Goal: Task Accomplishment & Management: Complete application form

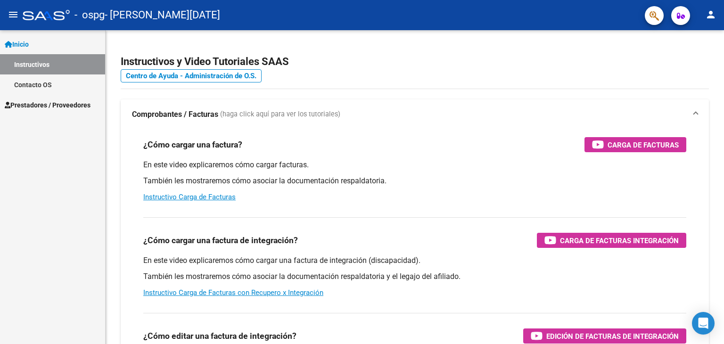
click at [53, 104] on span "Prestadores / Proveedores" at bounding box center [48, 105] width 86 height 10
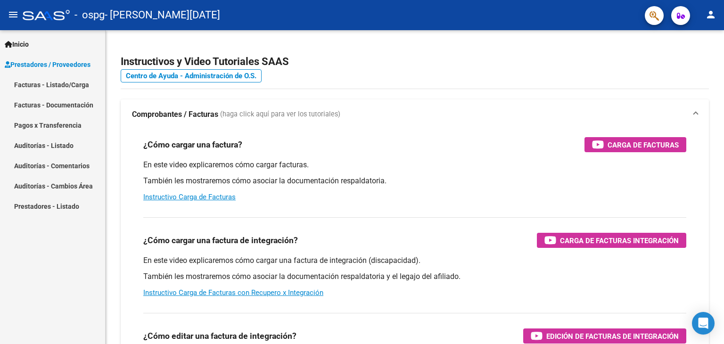
click at [54, 82] on link "Facturas - Listado/Carga" at bounding box center [52, 84] width 105 height 20
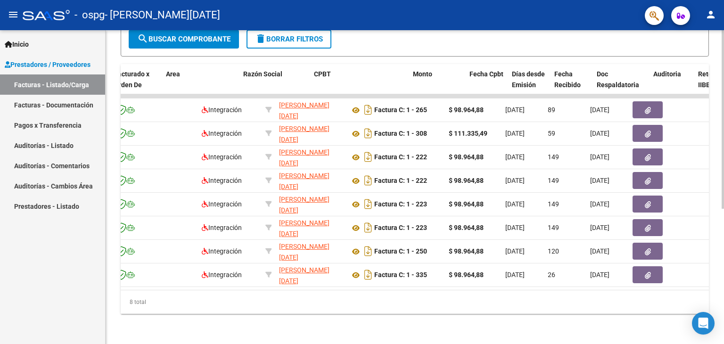
scroll to position [0, 251]
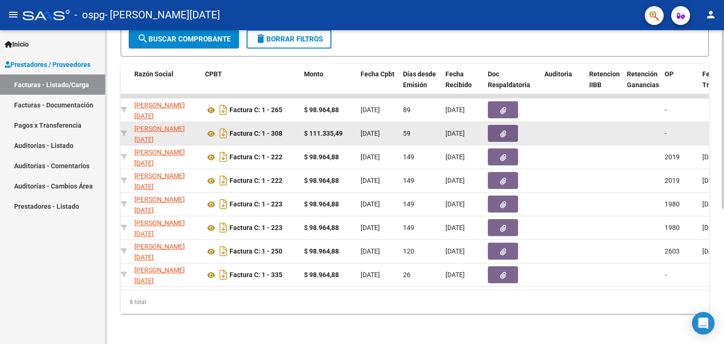
click at [507, 128] on button "button" at bounding box center [503, 133] width 30 height 17
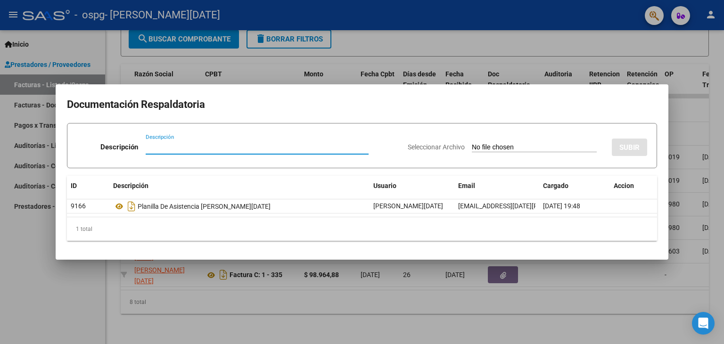
click at [688, 115] on div at bounding box center [362, 172] width 724 height 344
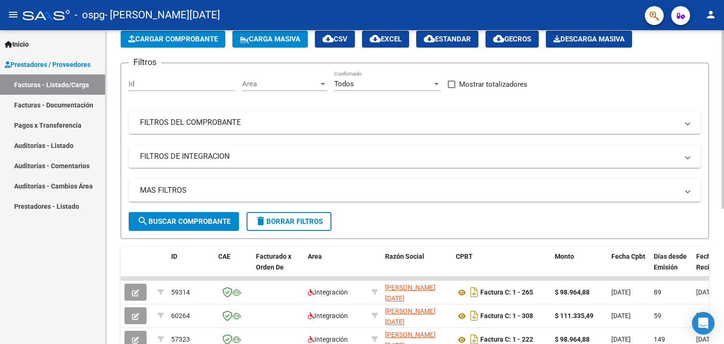
scroll to position [0, 0]
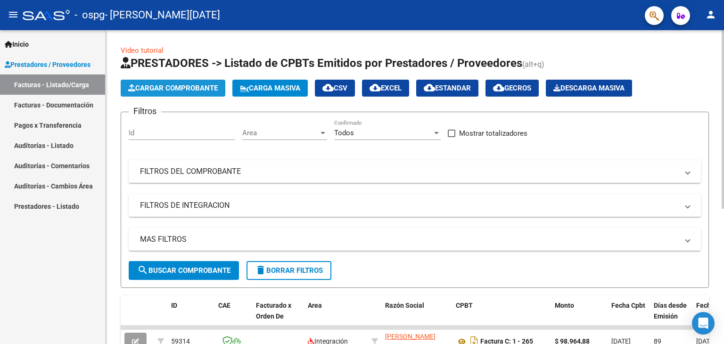
click at [165, 88] on span "Cargar Comprobante" at bounding box center [173, 88] width 90 height 8
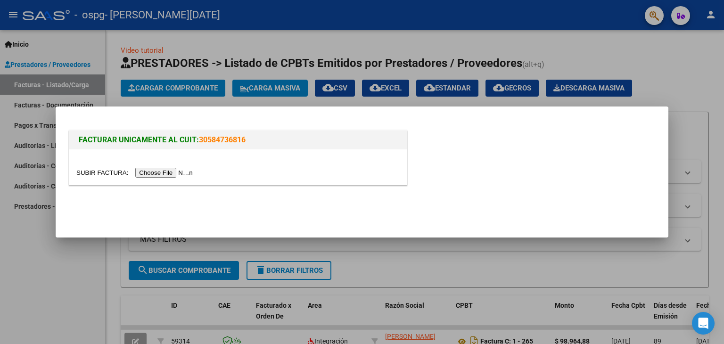
click at [166, 172] on input "file" at bounding box center [135, 173] width 119 height 10
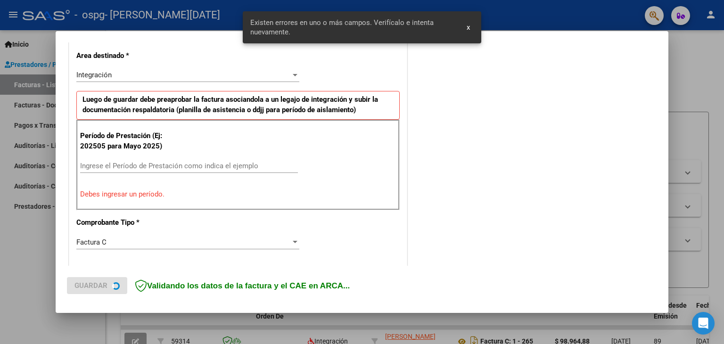
scroll to position [215, 0]
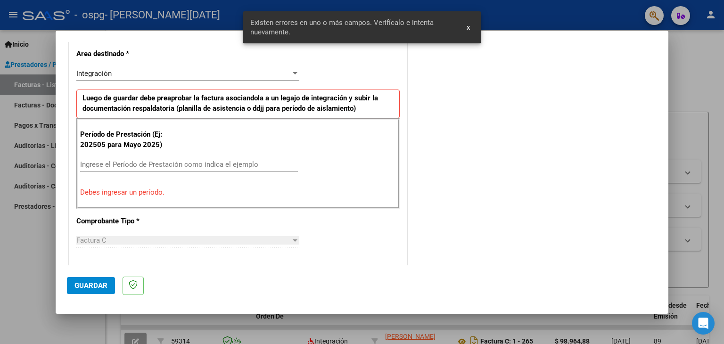
click at [192, 161] on input "Ingrese el Período de Prestación como indica el ejemplo" at bounding box center [189, 164] width 218 height 8
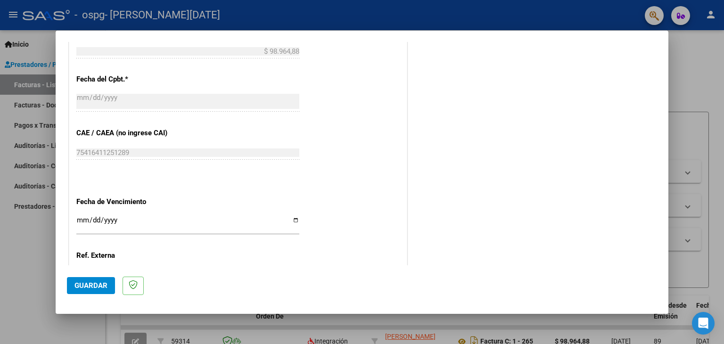
scroll to position [545, 0]
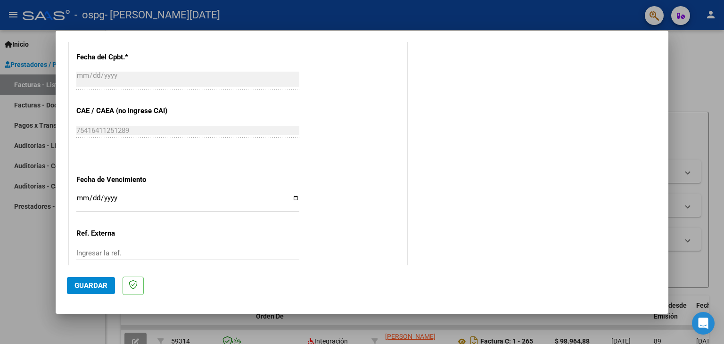
type input "202509"
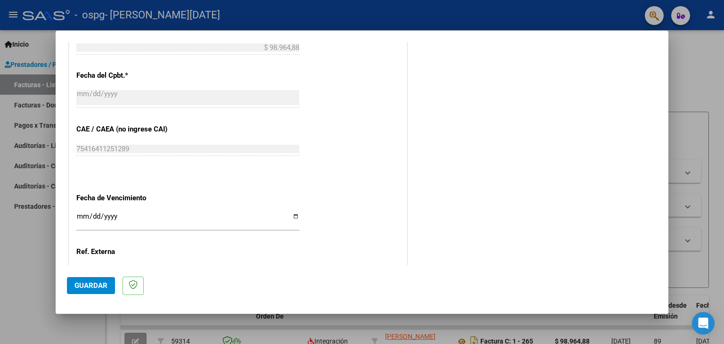
scroll to position [593, 0]
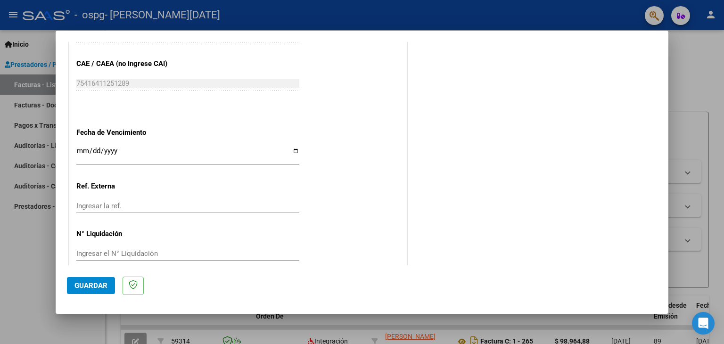
click at [82, 147] on input "Ingresar la fecha" at bounding box center [187, 154] width 223 height 15
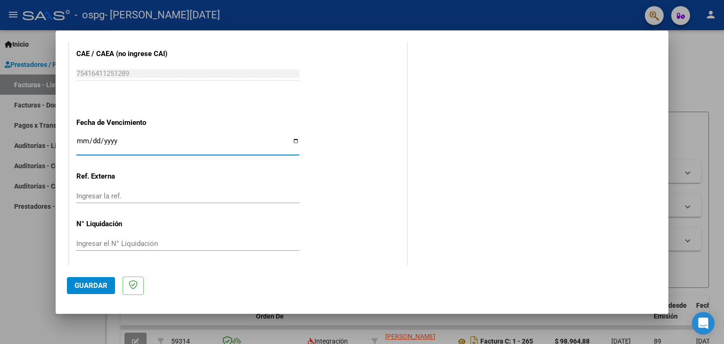
scroll to position [605, 0]
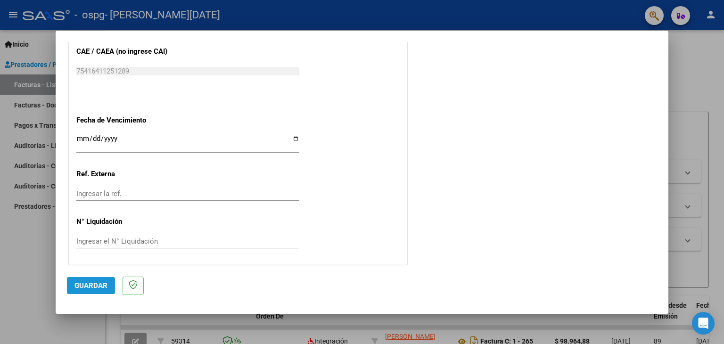
click at [94, 284] on span "Guardar" at bounding box center [90, 285] width 33 height 8
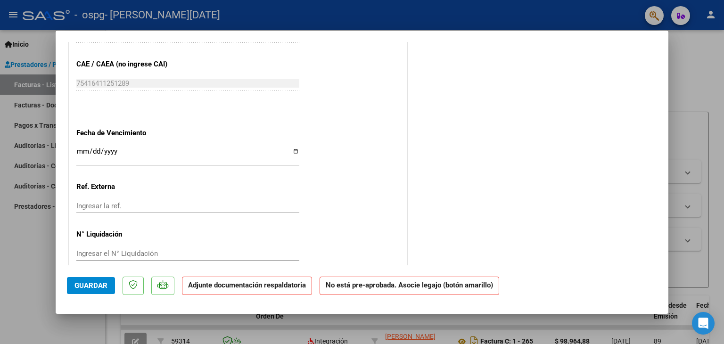
scroll to position [594, 0]
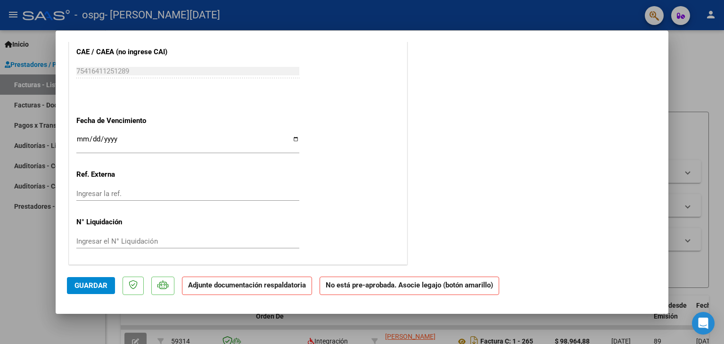
click at [83, 139] on input "Ingresar la fecha" at bounding box center [187, 142] width 223 height 15
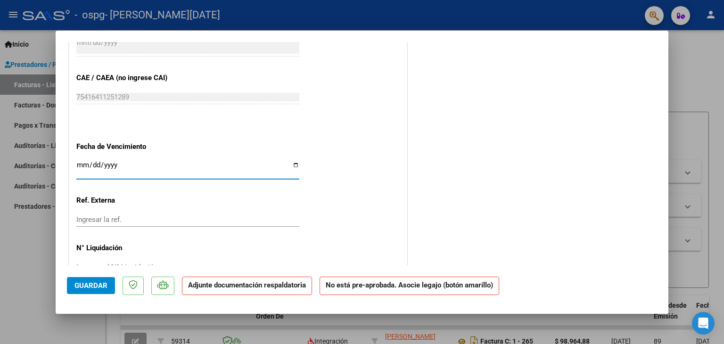
scroll to position [547, 0]
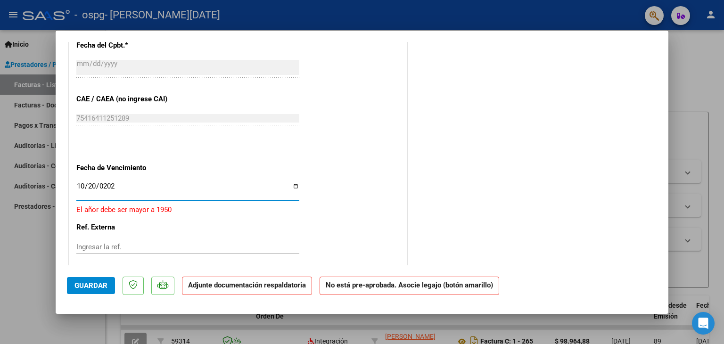
type input "[DATE]"
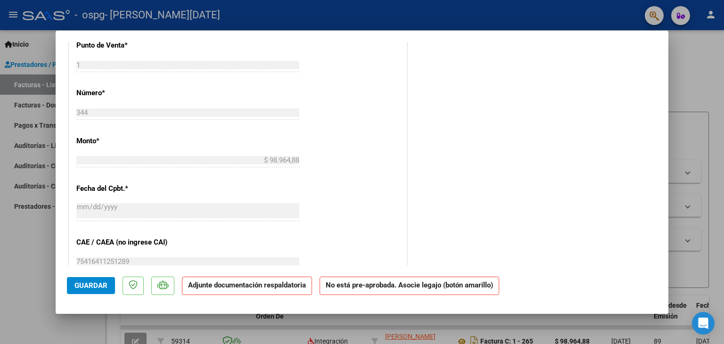
scroll to position [405, 0]
click at [90, 289] on span "Guardar" at bounding box center [90, 285] width 33 height 8
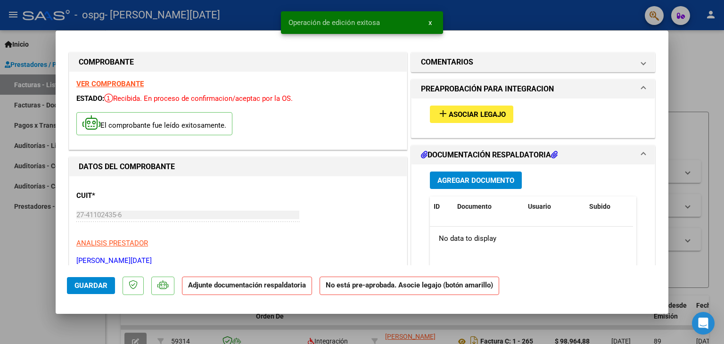
scroll to position [0, 0]
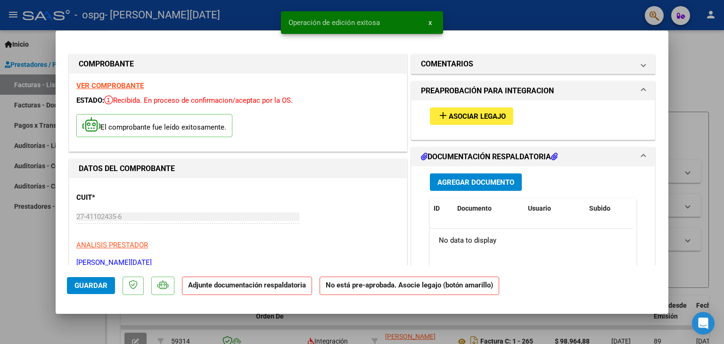
click at [453, 116] on span "Asociar Legajo" at bounding box center [477, 116] width 57 height 8
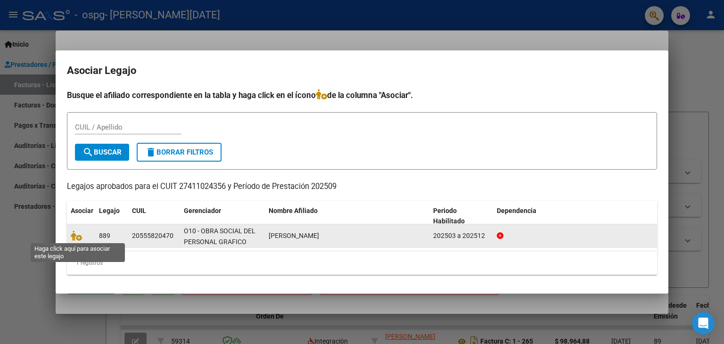
click at [82, 235] on span at bounding box center [78, 236] width 14 height 8
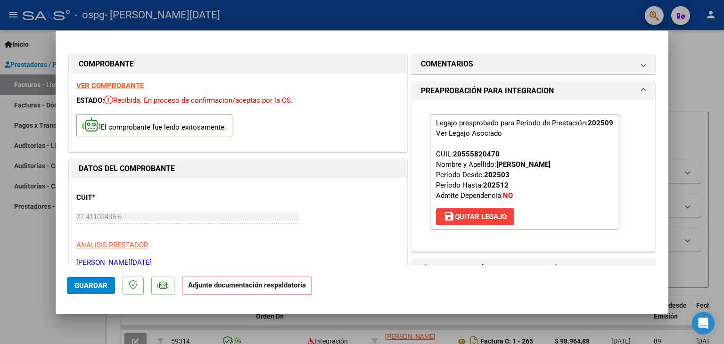
click at [77, 236] on div "CUIT * 27-41102435-6 Ingresar CUIT ANALISIS PRESTADOR [PERSON_NAME][DATE] Padró…" at bounding box center [237, 226] width 323 height 83
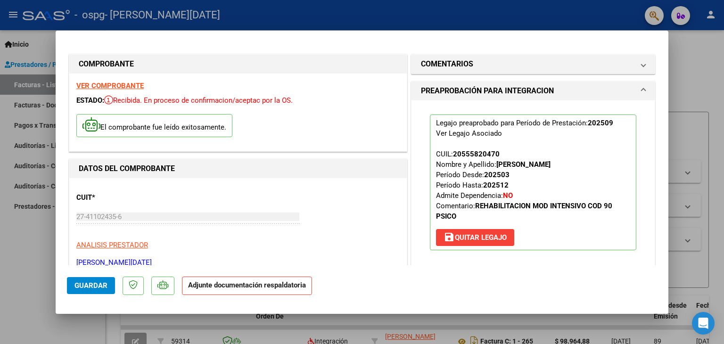
click at [243, 290] on p "Adjunte documentación respaldatoria" at bounding box center [247, 286] width 130 height 18
click at [466, 64] on h1 "COMENTARIOS" at bounding box center [447, 63] width 52 height 11
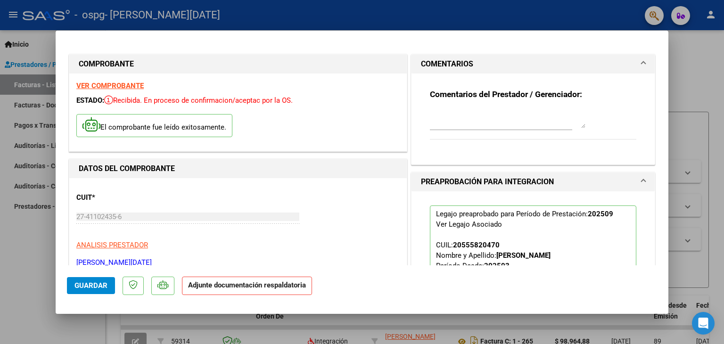
click at [639, 60] on mat-expansion-panel-header "COMENTARIOS" at bounding box center [533, 64] width 243 height 19
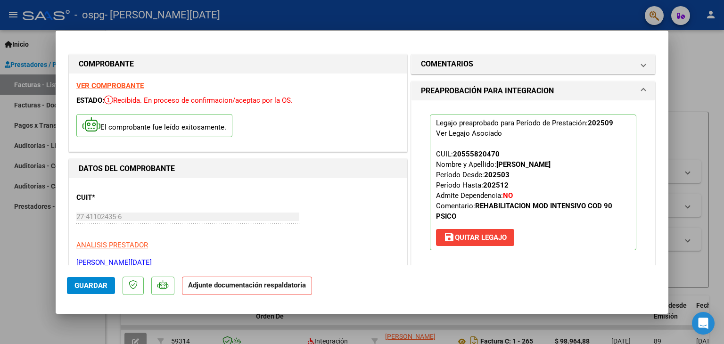
scroll to position [189, 0]
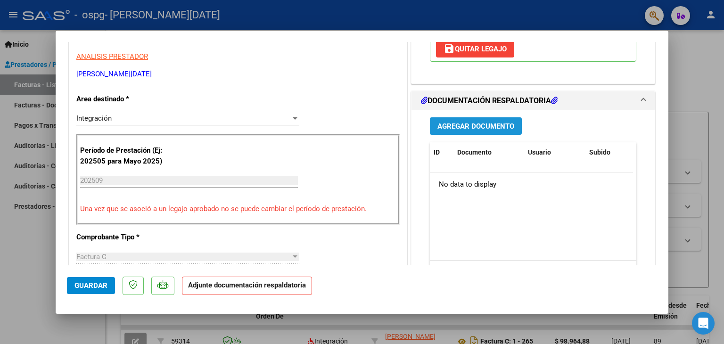
click at [479, 124] on span "Agregar Documento" at bounding box center [476, 126] width 77 height 8
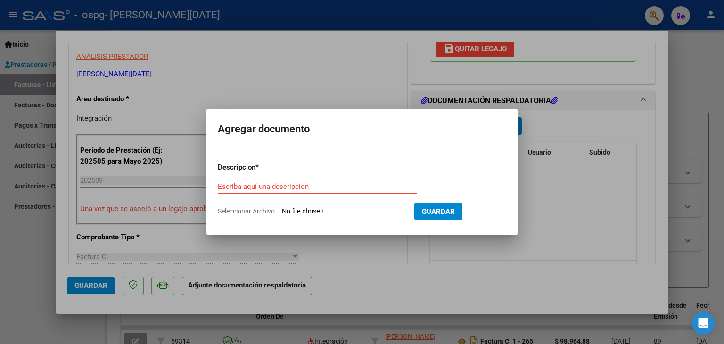
click at [379, 215] on input "Seleccionar Archivo" at bounding box center [344, 211] width 125 height 9
type input "C:\fakepath\planilla [PERSON_NAME] [DATE].pdf"
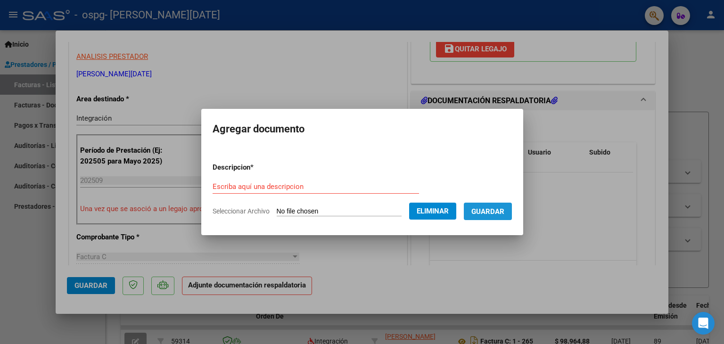
click at [497, 216] on button "Guardar" at bounding box center [488, 211] width 48 height 17
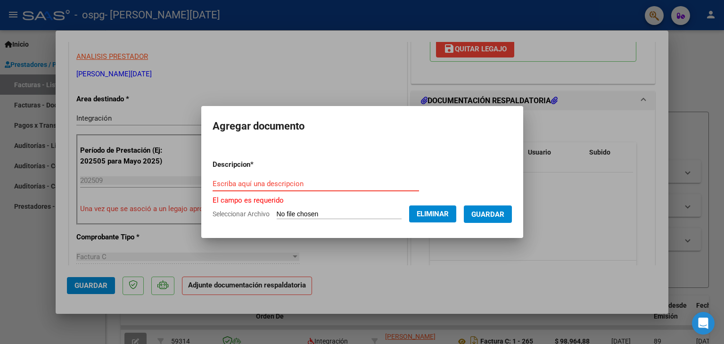
click at [285, 183] on input "Escriba aquí una descripcion" at bounding box center [316, 184] width 207 height 8
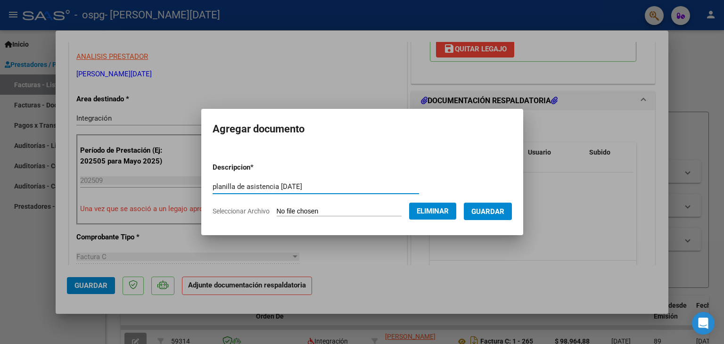
type input "planilla de asistencia [DATE]"
click at [488, 210] on span "Guardar" at bounding box center [487, 211] width 33 height 8
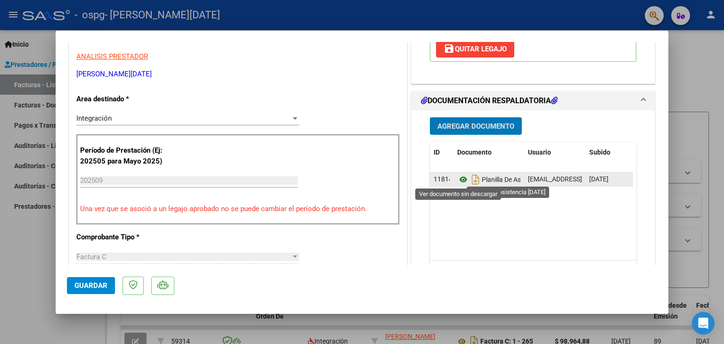
click at [457, 179] on icon at bounding box center [463, 179] width 12 height 11
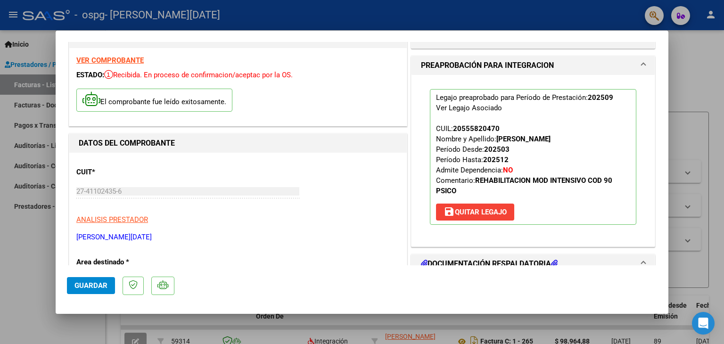
scroll to position [0, 0]
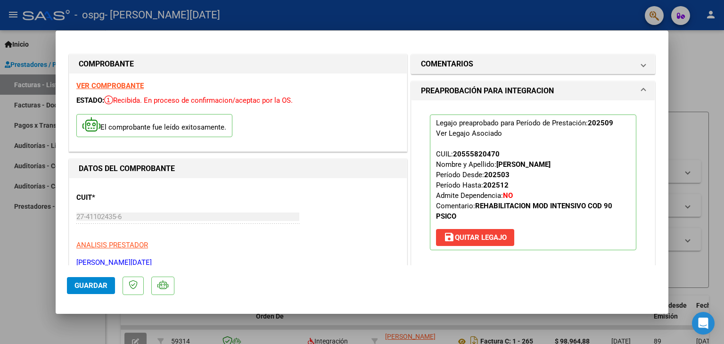
click at [89, 285] on span "Guardar" at bounding box center [90, 285] width 33 height 8
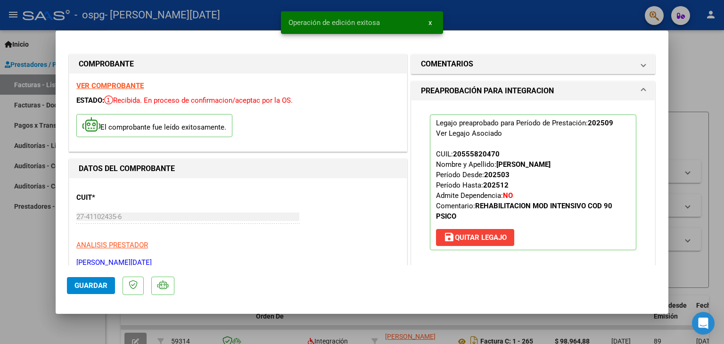
click at [699, 68] on div at bounding box center [362, 172] width 724 height 344
type input "$ 0,00"
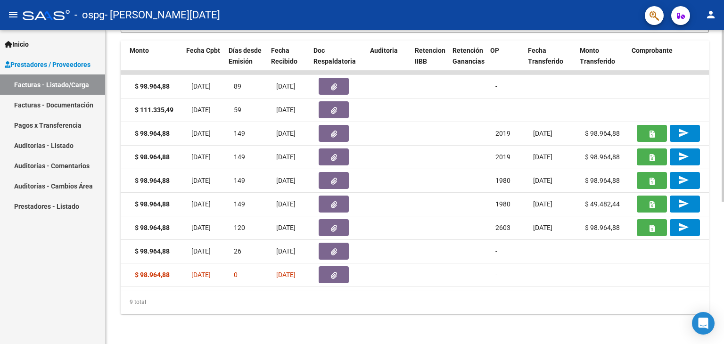
scroll to position [0, 433]
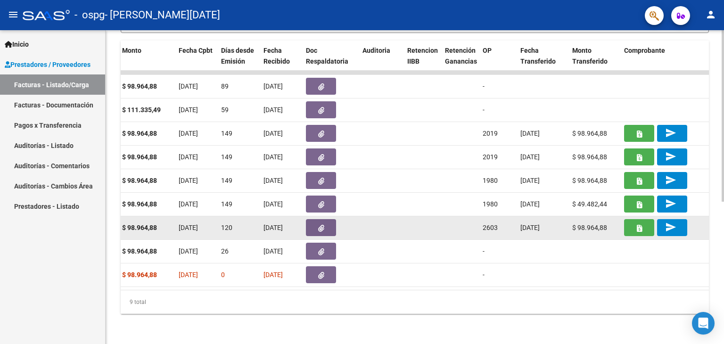
click at [316, 220] on button "button" at bounding box center [321, 227] width 30 height 17
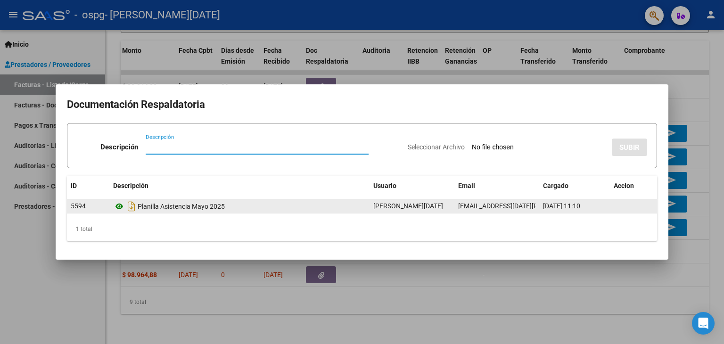
click at [120, 207] on icon at bounding box center [119, 206] width 12 height 11
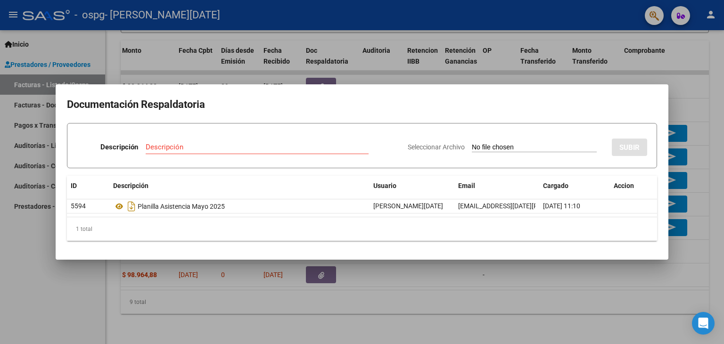
click at [682, 76] on div at bounding box center [362, 172] width 724 height 344
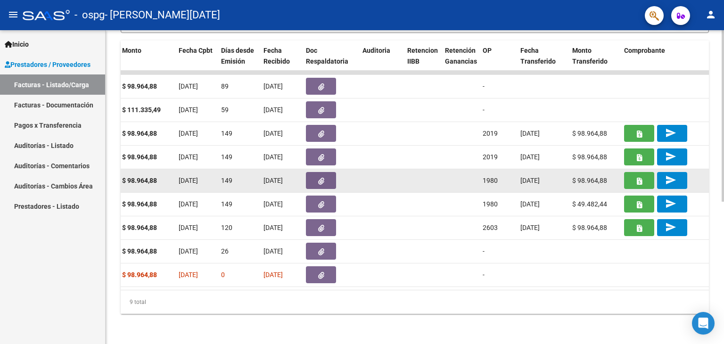
click at [644, 174] on button "button" at bounding box center [639, 180] width 30 height 17
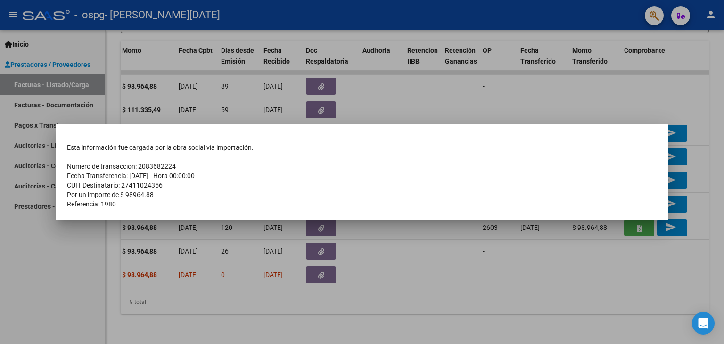
click at [455, 246] on div at bounding box center [362, 172] width 724 height 344
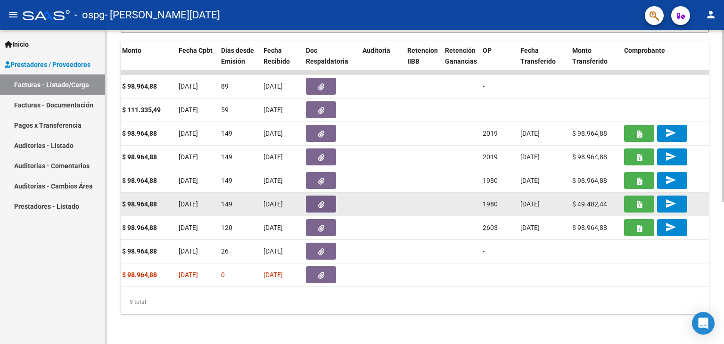
click at [641, 201] on icon "button" at bounding box center [639, 204] width 5 height 7
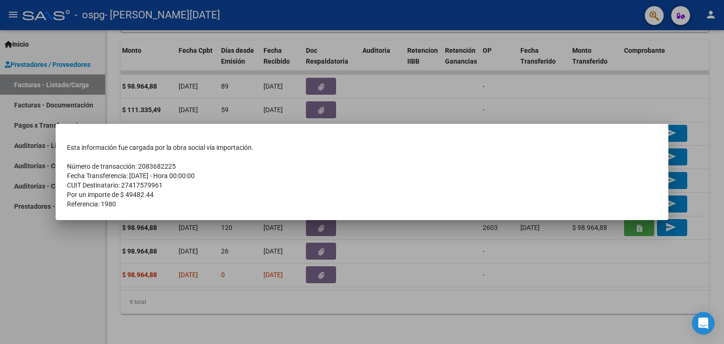
click at [480, 273] on div at bounding box center [362, 172] width 724 height 344
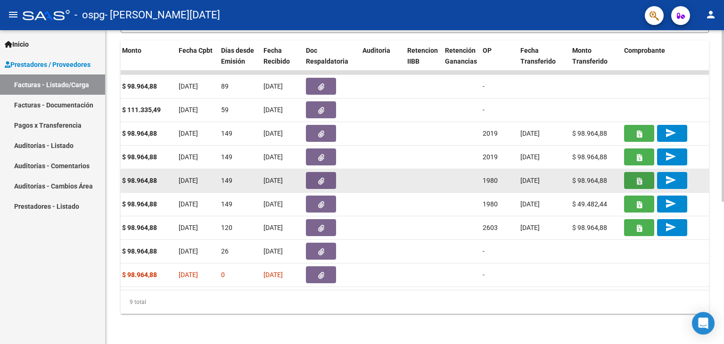
click at [638, 178] on icon "button" at bounding box center [639, 181] width 5 height 7
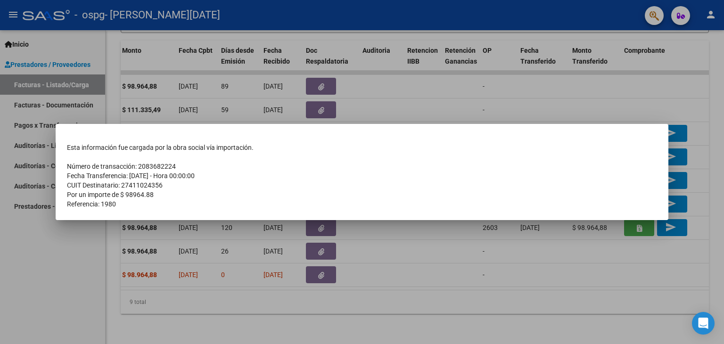
drag, startPoint x: 68, startPoint y: 143, endPoint x: 160, endPoint y: 206, distance: 111.7
click at [160, 206] on tbody "Esta información fue cargada por la obra social vía importación. Número de tran…" at bounding box center [362, 176] width 590 height 66
click at [202, 206] on td "Referencia: 1980" at bounding box center [362, 203] width 590 height 9
click at [504, 251] on div at bounding box center [362, 172] width 724 height 344
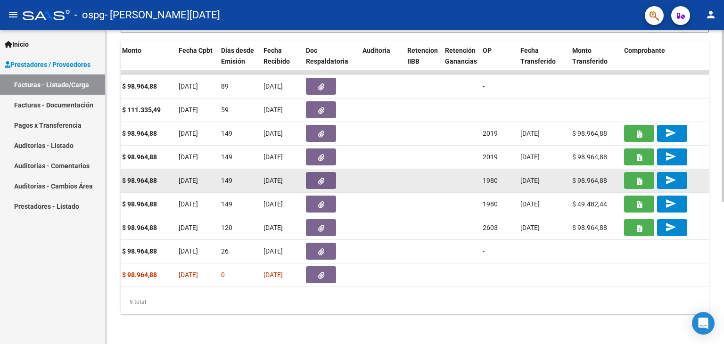
click at [634, 175] on button "button" at bounding box center [639, 180] width 30 height 17
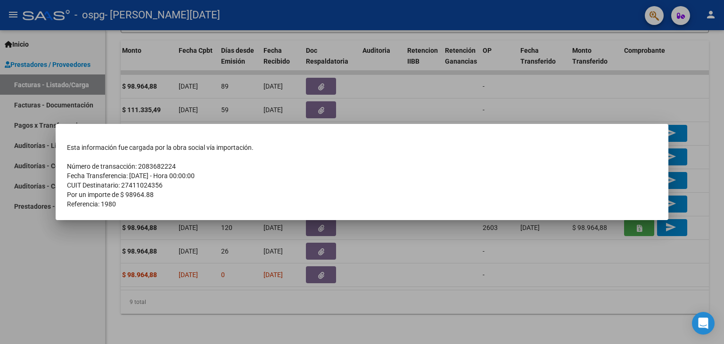
click at [553, 240] on div at bounding box center [362, 172] width 724 height 344
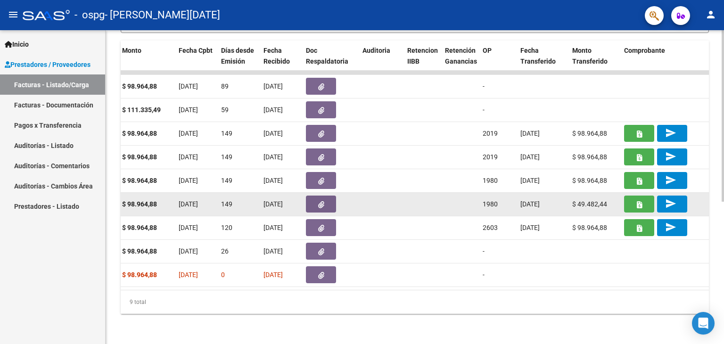
click at [643, 198] on button "button" at bounding box center [639, 204] width 30 height 17
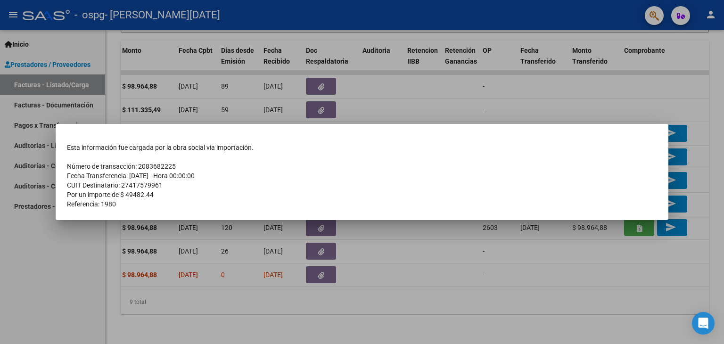
click at [558, 242] on div at bounding box center [362, 172] width 724 height 344
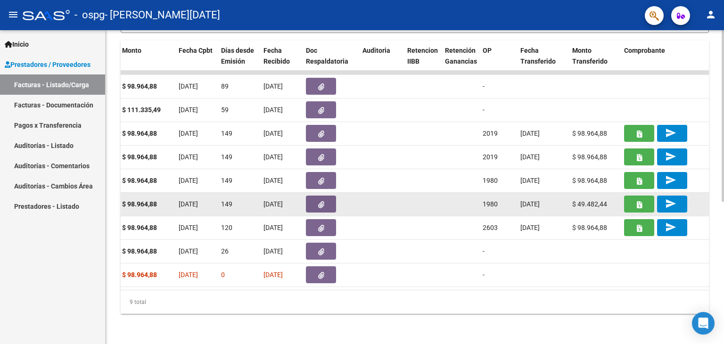
click at [322, 201] on icon "button" at bounding box center [321, 204] width 6 height 7
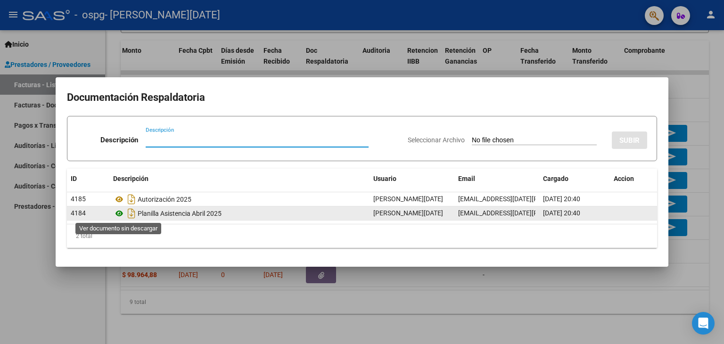
click at [119, 212] on icon at bounding box center [119, 213] width 12 height 11
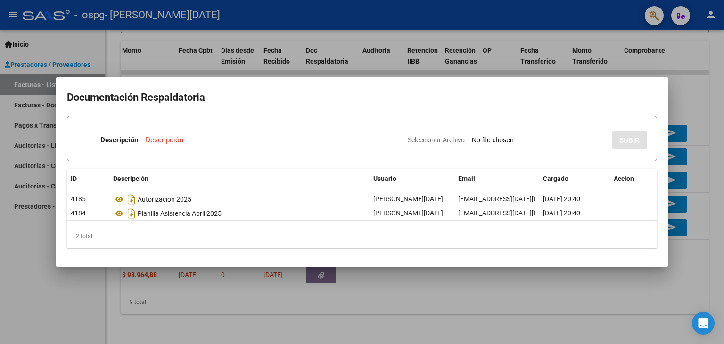
click at [688, 79] on div at bounding box center [362, 172] width 724 height 344
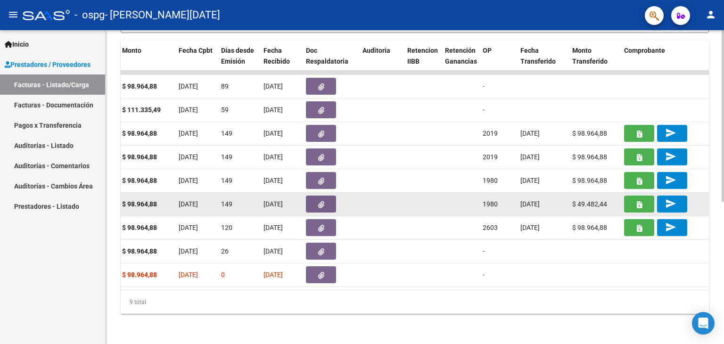
click at [313, 198] on button "button" at bounding box center [321, 204] width 30 height 17
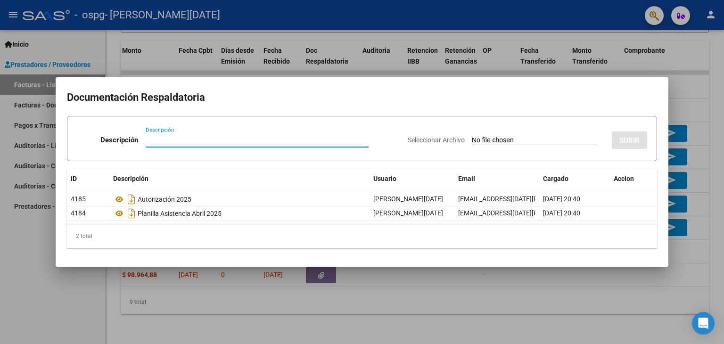
click at [686, 94] on div at bounding box center [362, 172] width 724 height 344
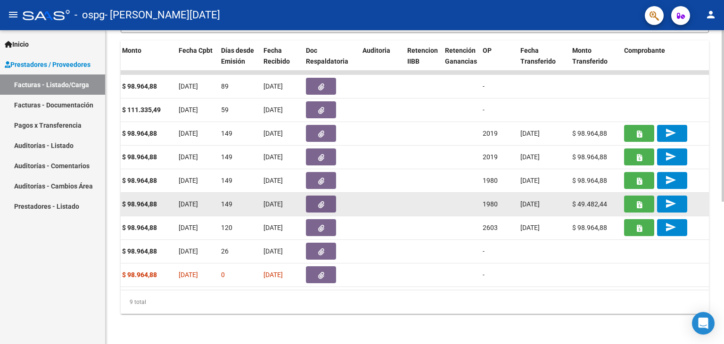
click at [646, 199] on button "button" at bounding box center [639, 204] width 30 height 17
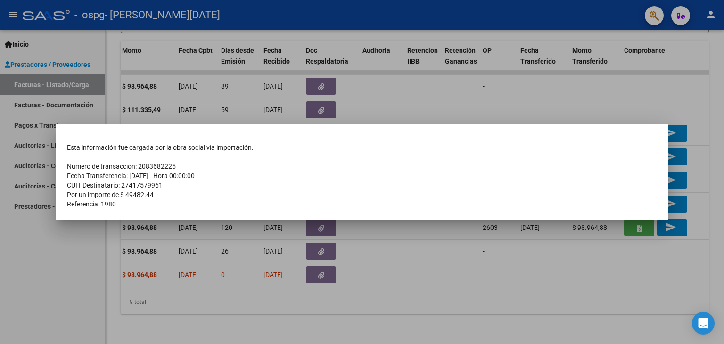
click at [553, 97] on div at bounding box center [362, 172] width 724 height 344
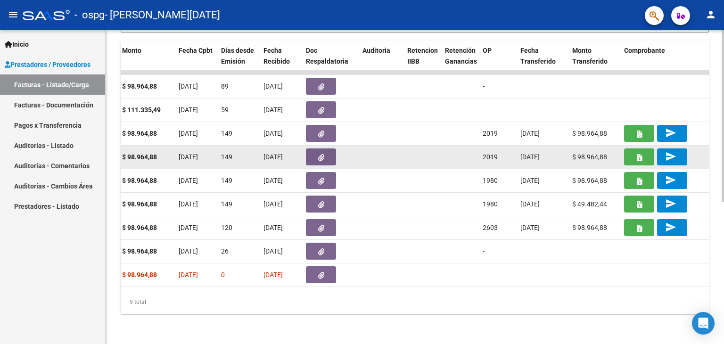
click at [636, 151] on button "button" at bounding box center [639, 157] width 30 height 17
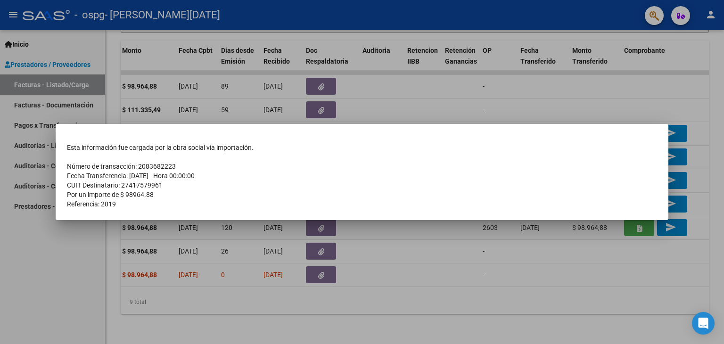
click at [488, 251] on div at bounding box center [362, 172] width 724 height 344
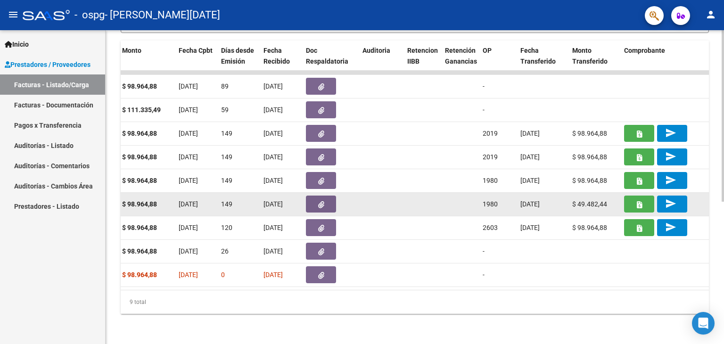
click at [634, 196] on button "button" at bounding box center [639, 204] width 30 height 17
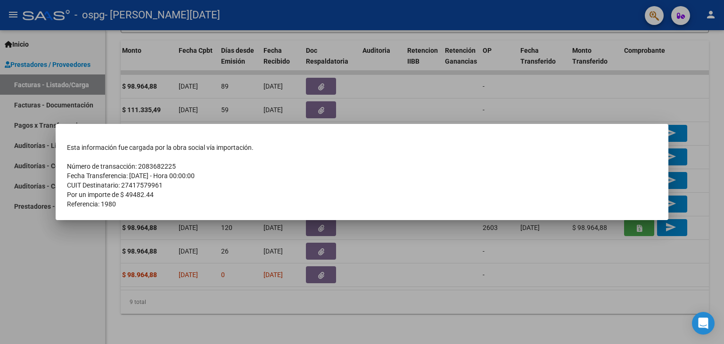
click at [501, 234] on div at bounding box center [362, 172] width 724 height 344
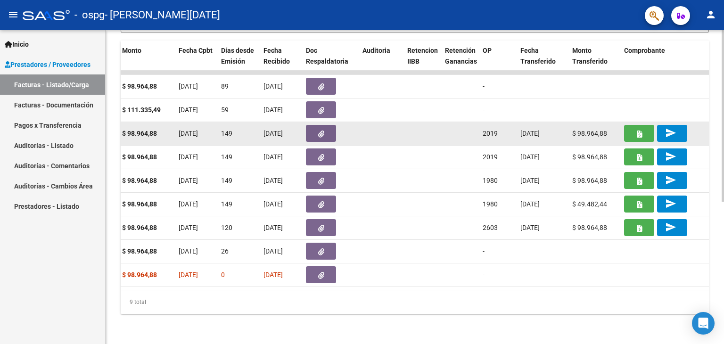
click at [639, 131] on icon "button" at bounding box center [639, 134] width 5 height 7
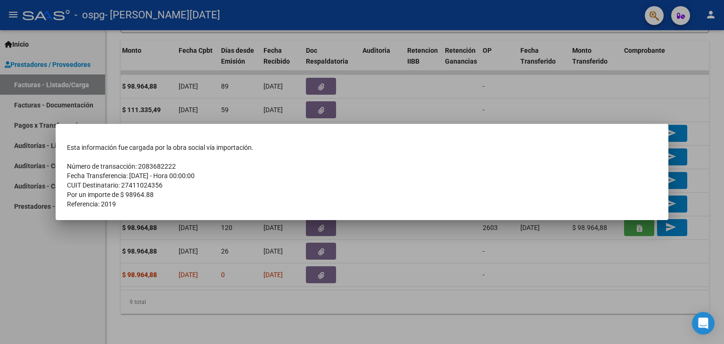
click at [420, 95] on div at bounding box center [362, 172] width 724 height 344
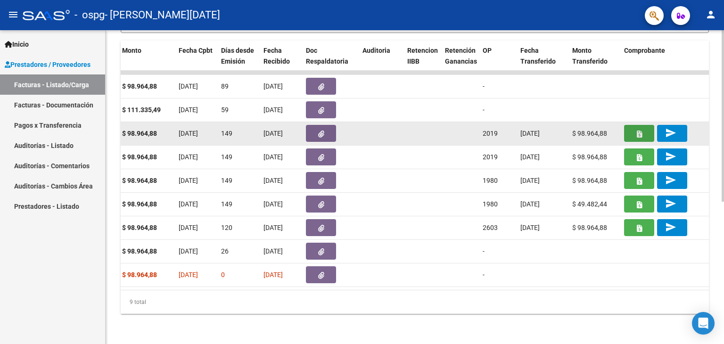
click at [639, 131] on icon "button" at bounding box center [639, 134] width 5 height 7
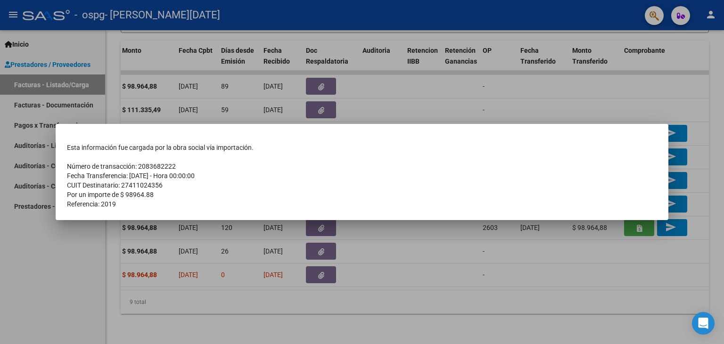
drag, startPoint x: 72, startPoint y: 145, endPoint x: 132, endPoint y: 211, distance: 89.4
click at [132, 211] on mat-dialog-container "Esta información fue cargada por la obra social vía importación. Número de tran…" at bounding box center [362, 172] width 613 height 96
drag, startPoint x: 69, startPoint y: 148, endPoint x: 124, endPoint y: 203, distance: 78.0
click at [124, 203] on tbody "Esta información fue cargada por la obra social vía importación. Número de tran…" at bounding box center [362, 176] width 590 height 66
copy tbody "sta información fue cargada por la obra social vía importación. Número de trans…"
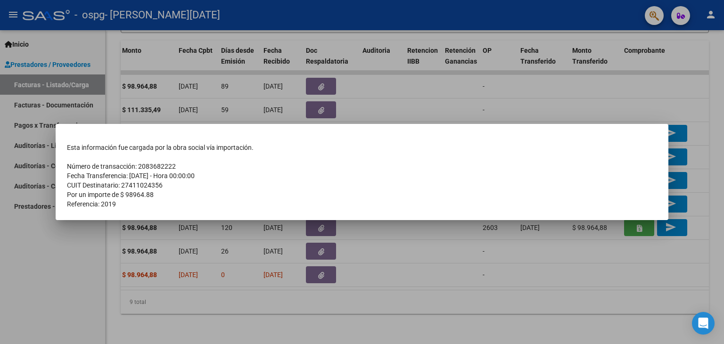
click at [577, 116] on div at bounding box center [362, 172] width 724 height 344
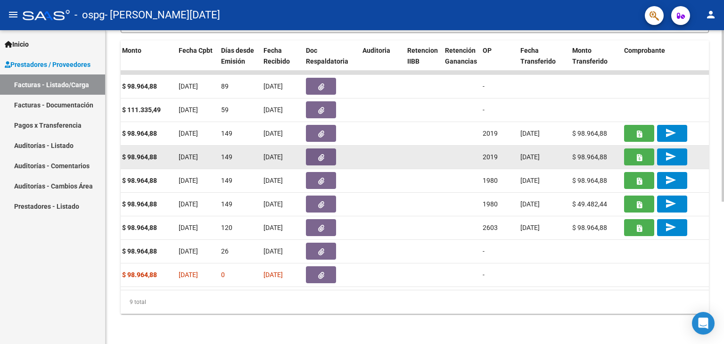
click at [633, 151] on button "button" at bounding box center [639, 157] width 30 height 17
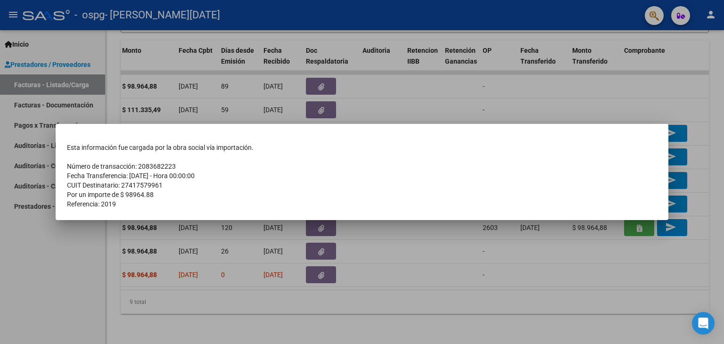
click at [480, 106] on div at bounding box center [362, 172] width 724 height 344
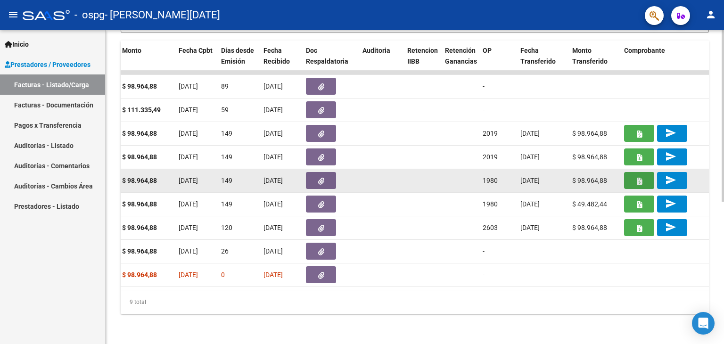
click at [638, 178] on icon "button" at bounding box center [639, 181] width 5 height 7
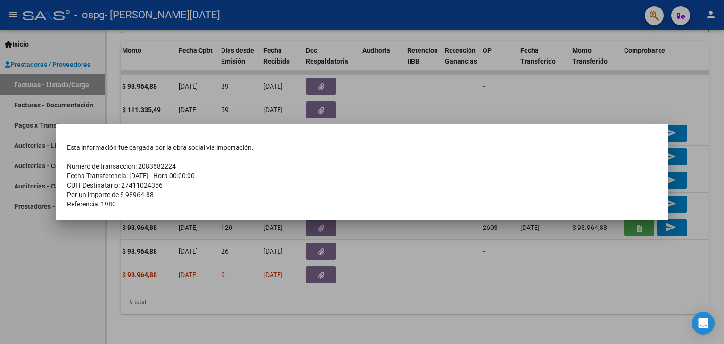
drag, startPoint x: 68, startPoint y: 145, endPoint x: 125, endPoint y: 202, distance: 80.3
click at [125, 202] on tbody "Esta información fue cargada por la obra social vía importación. Número de tran…" at bounding box center [362, 176] width 590 height 66
copy tbody "Esta información fue cargada por la obra social vía importación. Número de tran…"
click at [408, 107] on div at bounding box center [362, 172] width 724 height 344
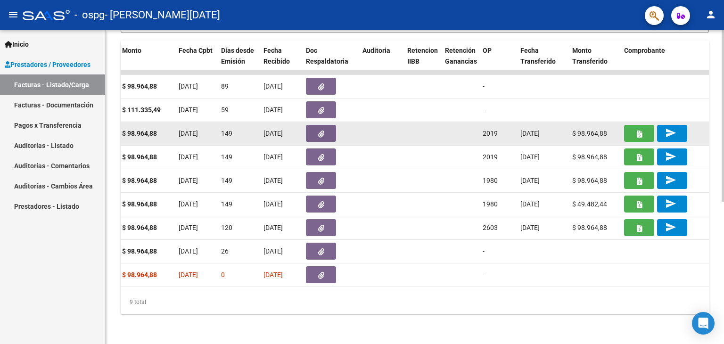
click at [634, 125] on button "button" at bounding box center [639, 133] width 30 height 17
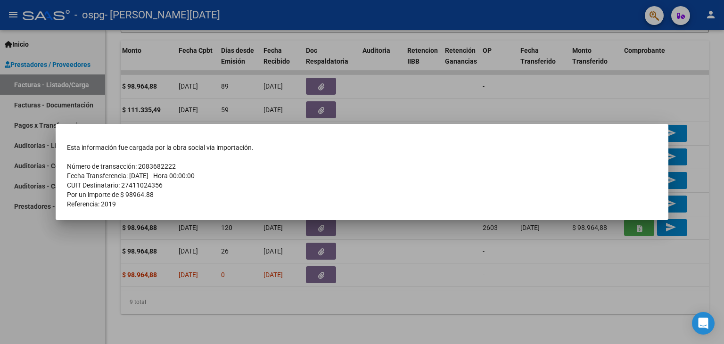
click at [633, 84] on div at bounding box center [362, 172] width 724 height 344
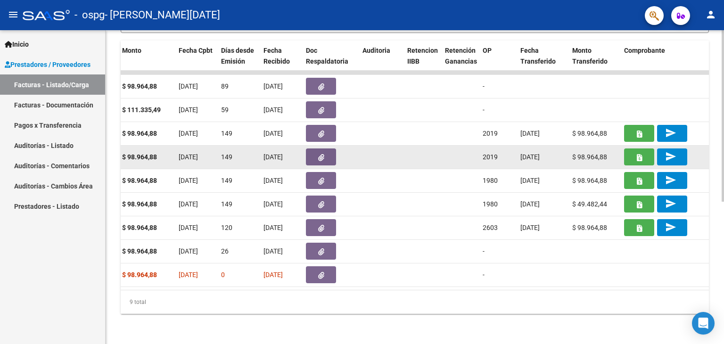
click at [643, 151] on button "button" at bounding box center [639, 157] width 30 height 17
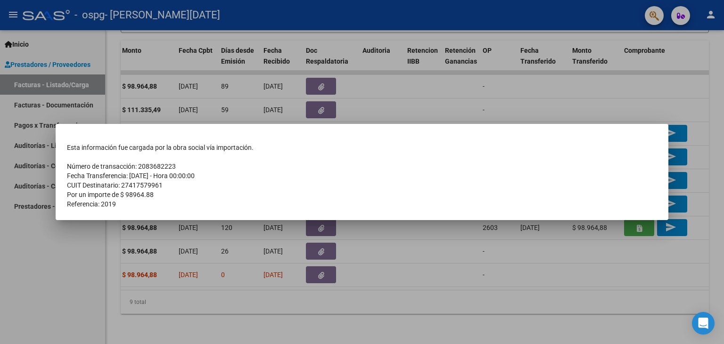
drag, startPoint x: 70, startPoint y: 148, endPoint x: 123, endPoint y: 205, distance: 77.7
click at [123, 205] on tbody "Esta información fue cargada por la obra social vía importación. Número de tran…" at bounding box center [362, 176] width 590 height 66
copy tbody "sta información fue cargada por la obra social vía importación. Número de trans…"
click at [450, 100] on div at bounding box center [362, 172] width 724 height 344
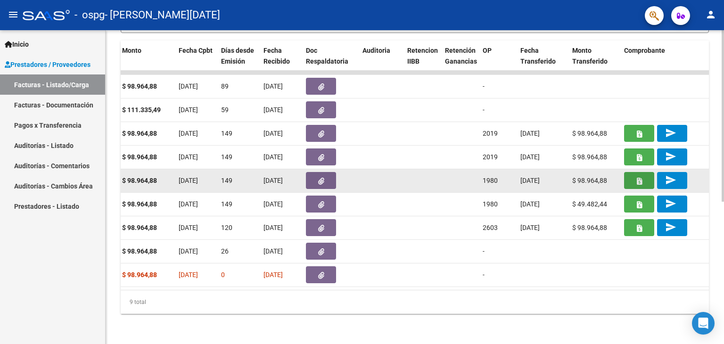
click at [635, 173] on button "button" at bounding box center [639, 180] width 30 height 17
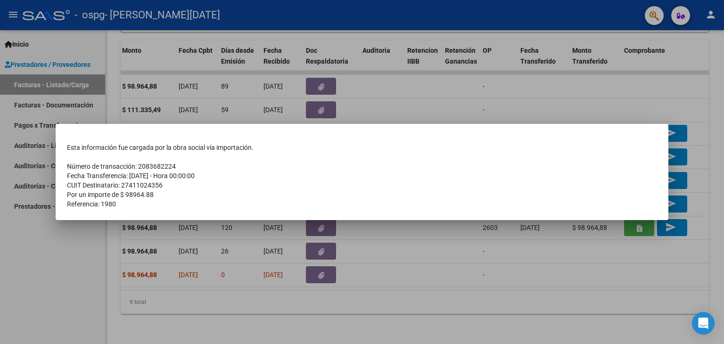
click at [700, 88] on div at bounding box center [362, 172] width 724 height 344
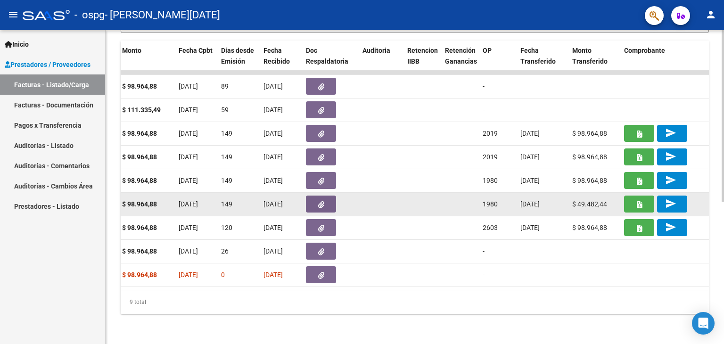
click at [639, 201] on icon "button" at bounding box center [639, 204] width 5 height 7
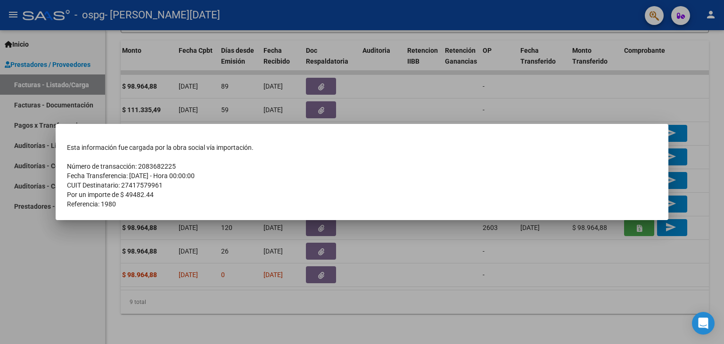
drag, startPoint x: 67, startPoint y: 149, endPoint x: 141, endPoint y: 208, distance: 94.9
click at [141, 208] on tbody "Esta información fue cargada por la obra social vía importación. Número de tran…" at bounding box center [362, 176] width 590 height 66
copy tbody "Esta información fue cargada por la obra social vía importación. Número de tran…"
click at [674, 89] on div at bounding box center [362, 172] width 724 height 344
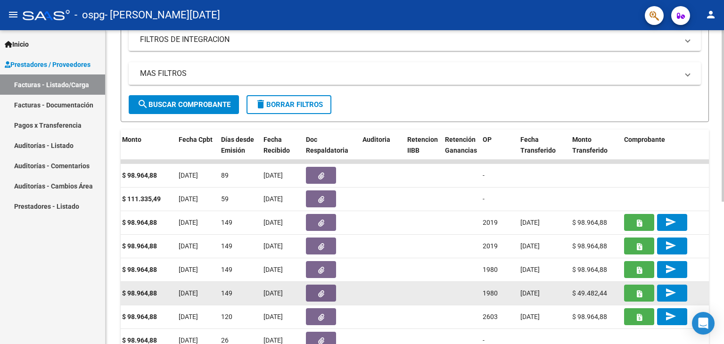
scroll to position [261, 0]
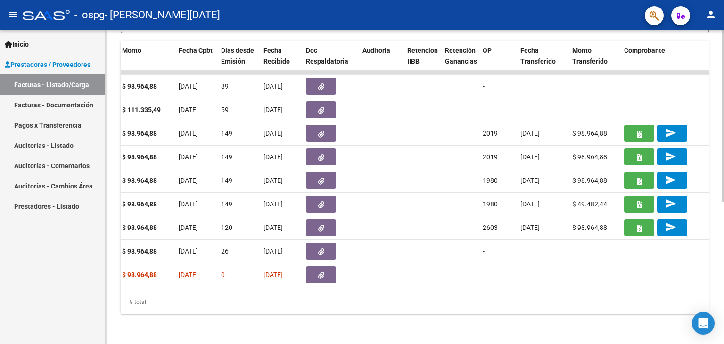
click at [349, 289] on div "ID CAE Facturado x Orden De Area Razón Social CPBT Monto Fecha Cpbt Días desde …" at bounding box center [415, 177] width 588 height 273
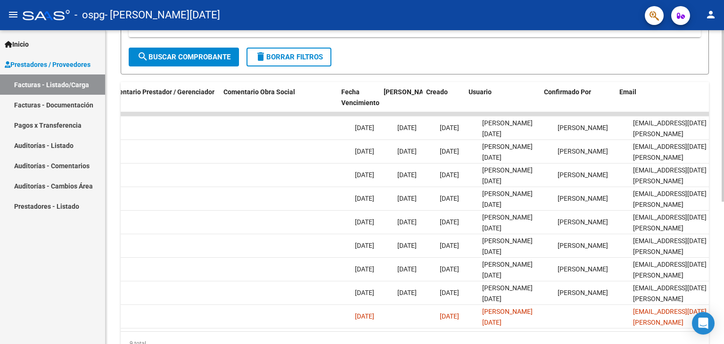
scroll to position [0, 1399]
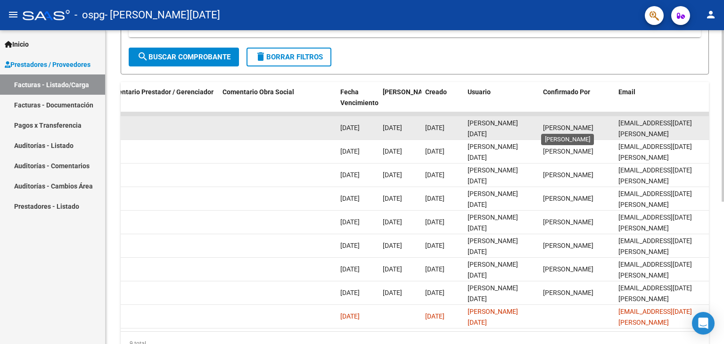
click at [573, 127] on span "[PERSON_NAME]" at bounding box center [568, 128] width 50 height 8
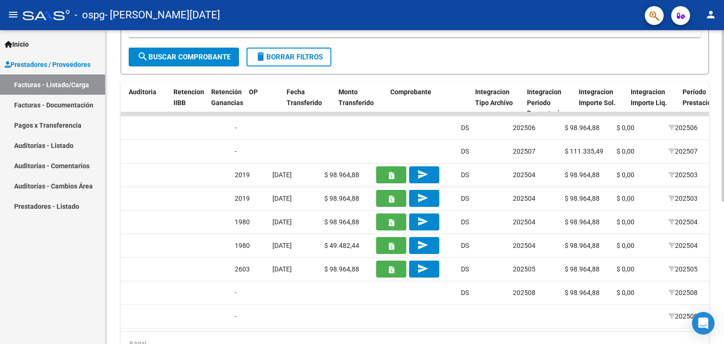
scroll to position [0, 667]
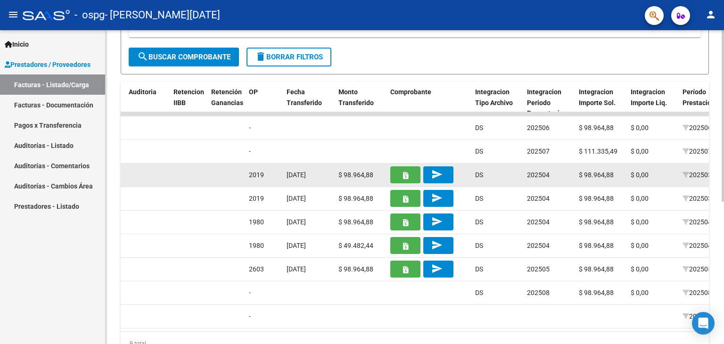
click at [407, 174] on icon "button" at bounding box center [405, 175] width 5 height 7
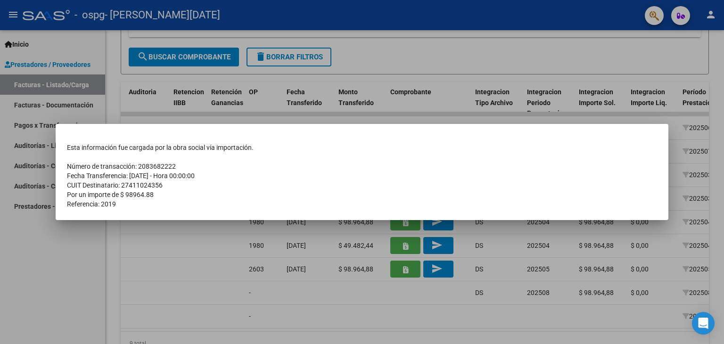
click at [465, 74] on div at bounding box center [362, 172] width 724 height 344
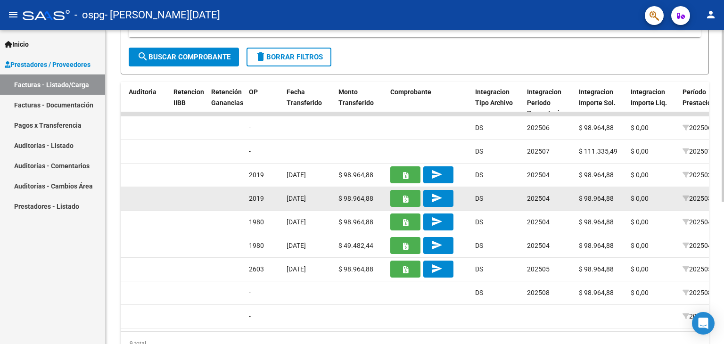
click at [402, 204] on button "button" at bounding box center [405, 198] width 30 height 17
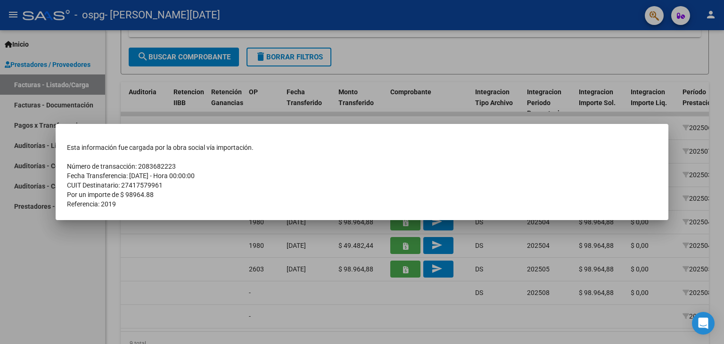
click at [443, 61] on div at bounding box center [362, 172] width 724 height 344
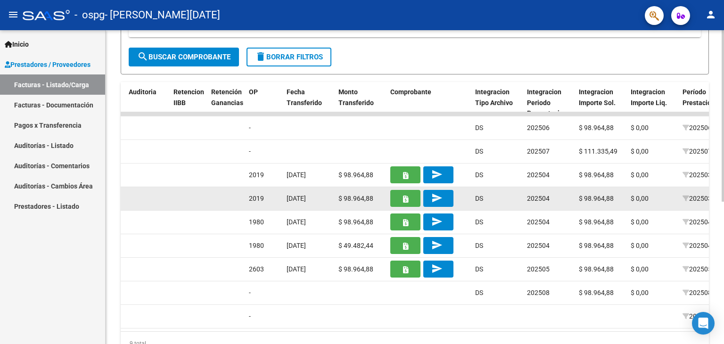
drag, startPoint x: 285, startPoint y: 196, endPoint x: 336, endPoint y: 198, distance: 50.5
click at [336, 198] on div "57323 Integración [PERSON_NAME][DATE] 27411024356 Factura C: 1 - 222 $ 98.964,8…" at bounding box center [448, 199] width 1988 height 24
copy span "[DATE]"
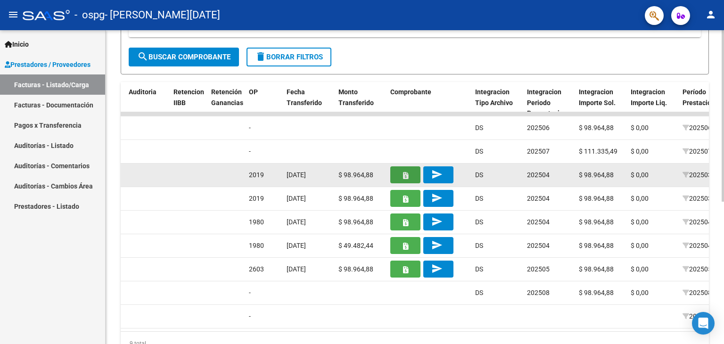
click at [396, 172] on button "button" at bounding box center [405, 174] width 30 height 17
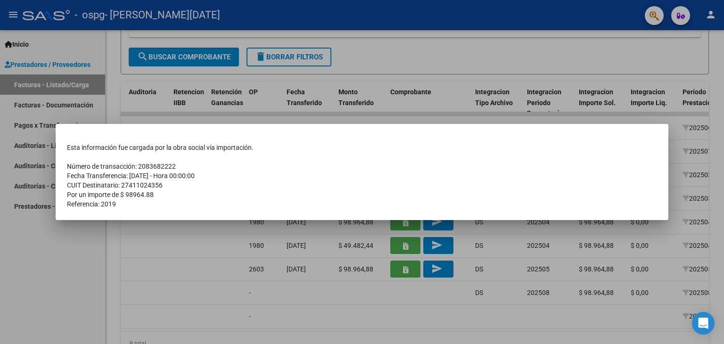
click at [245, 310] on div at bounding box center [362, 172] width 724 height 344
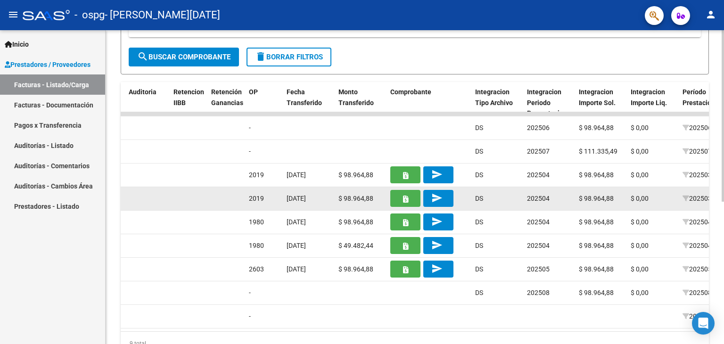
click at [401, 197] on button "button" at bounding box center [405, 198] width 30 height 17
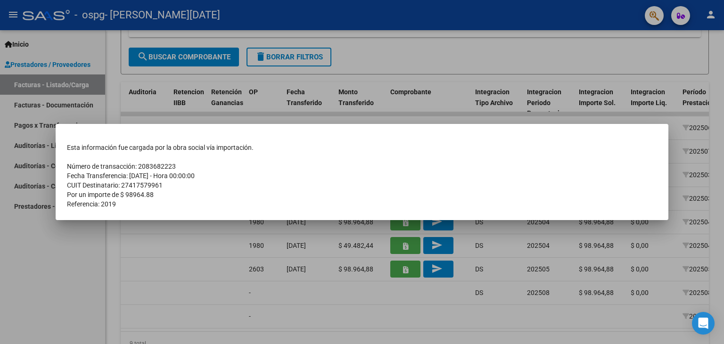
click at [247, 304] on div at bounding box center [362, 172] width 724 height 344
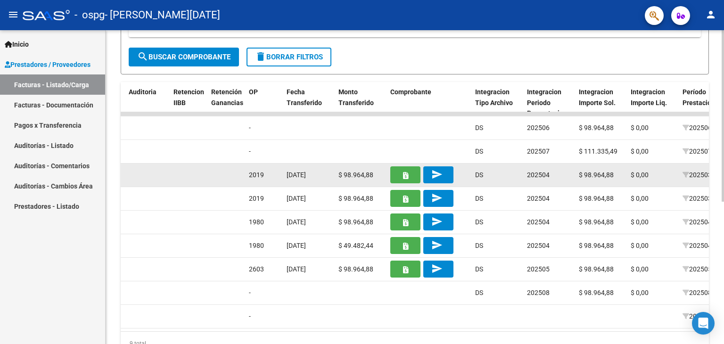
click at [396, 172] on button "button" at bounding box center [405, 174] width 30 height 17
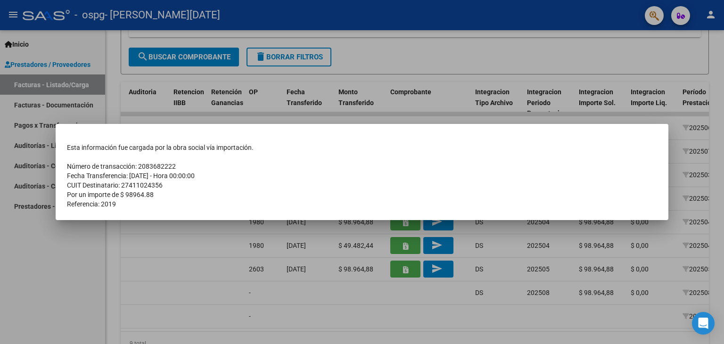
click at [420, 56] on div at bounding box center [362, 172] width 724 height 344
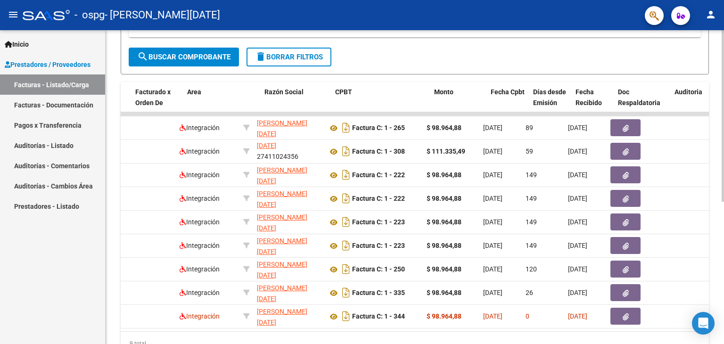
scroll to position [0, 121]
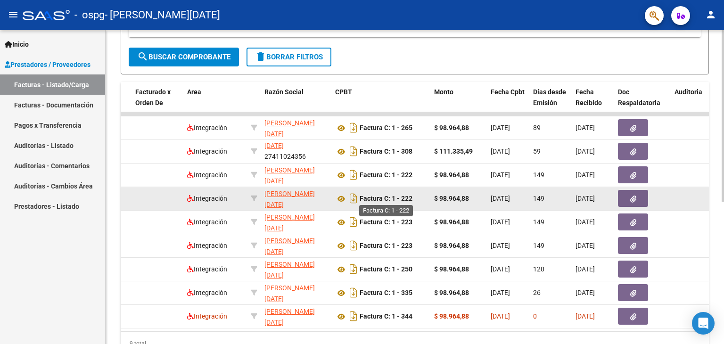
click at [375, 198] on strong "Factura C: 1 - 222" at bounding box center [386, 199] width 53 height 8
click at [343, 199] on icon at bounding box center [341, 198] width 12 height 11
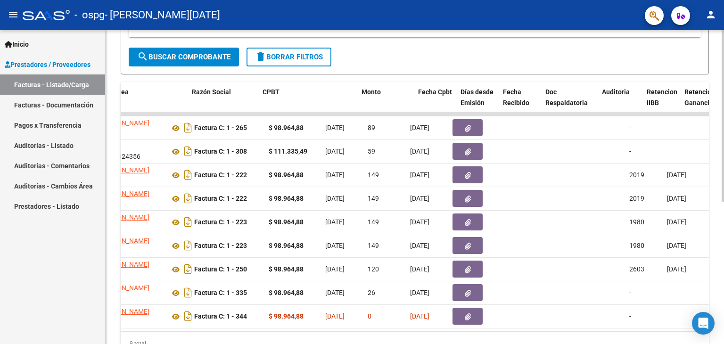
scroll to position [0, 189]
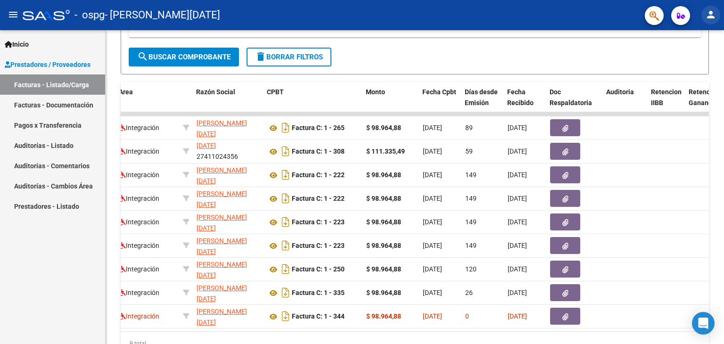
click at [712, 14] on mat-icon "person" at bounding box center [710, 14] width 11 height 11
click at [711, 16] on div at bounding box center [362, 172] width 724 height 344
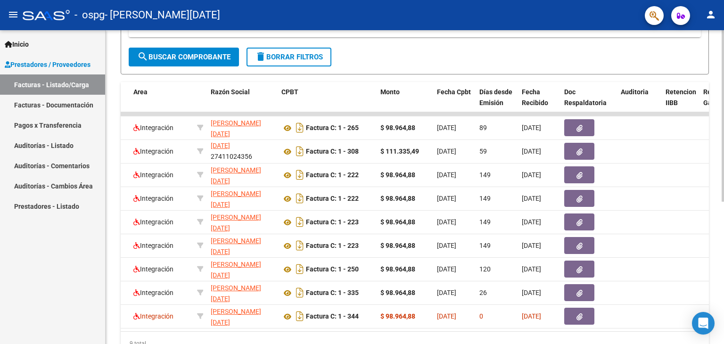
scroll to position [215, 0]
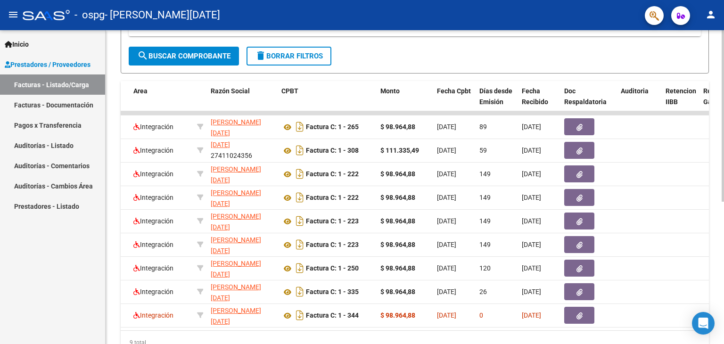
drag, startPoint x: 277, startPoint y: 338, endPoint x: 341, endPoint y: 332, distance: 64.9
click at [341, 332] on div "ID CAE Facturado x Orden De Area Razón Social CPBT Monto Fecha Cpbt Días desde …" at bounding box center [415, 217] width 588 height 273
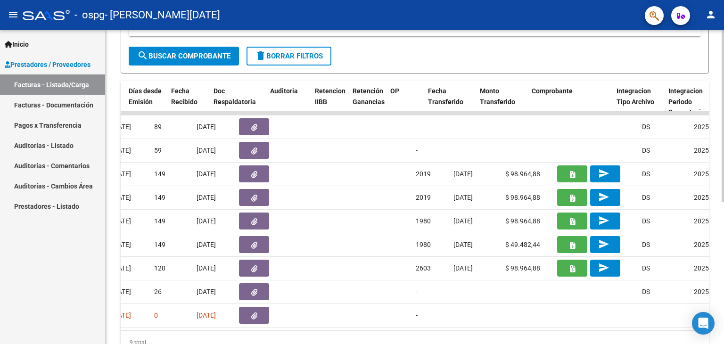
scroll to position [0, 542]
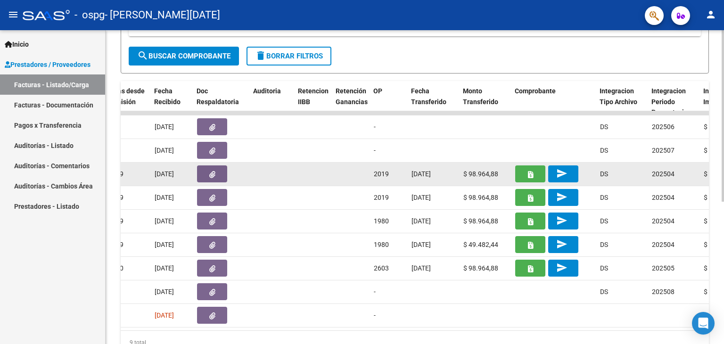
click at [526, 174] on button "button" at bounding box center [530, 173] width 30 height 17
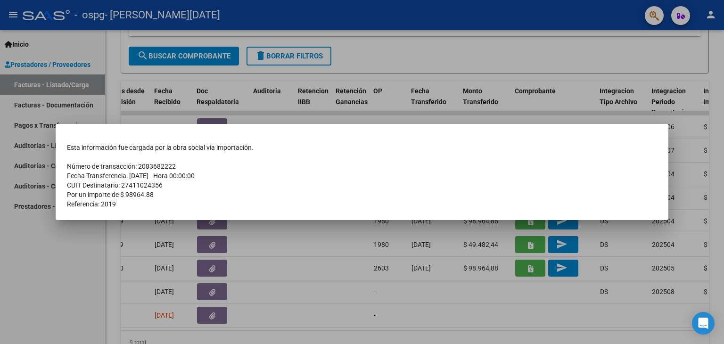
click at [458, 298] on div at bounding box center [362, 172] width 724 height 344
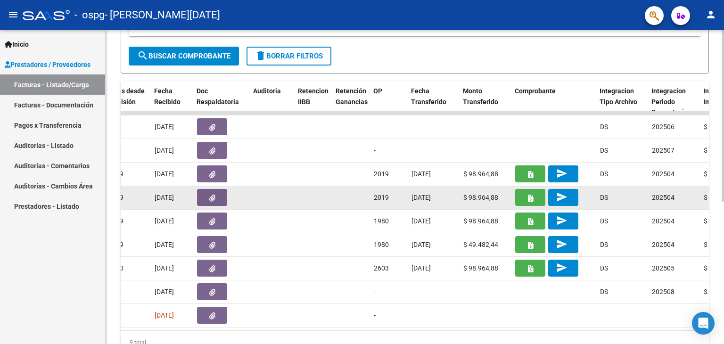
click at [530, 196] on icon "button" at bounding box center [530, 198] width 5 height 7
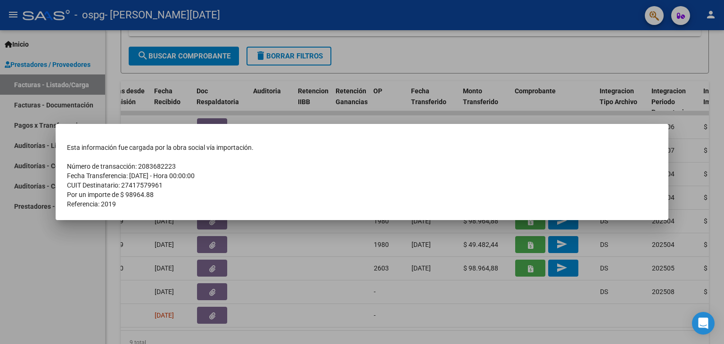
click at [410, 297] on div at bounding box center [362, 172] width 724 height 344
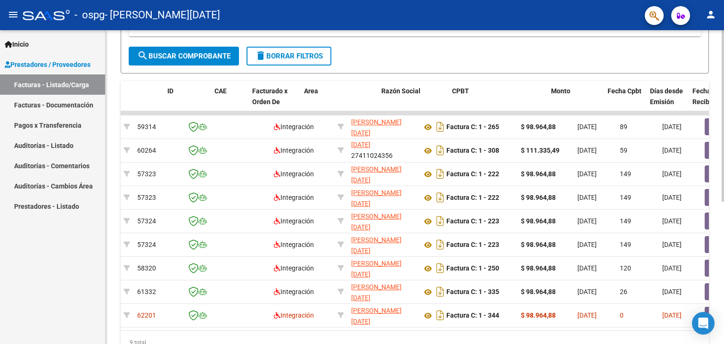
scroll to position [0, 0]
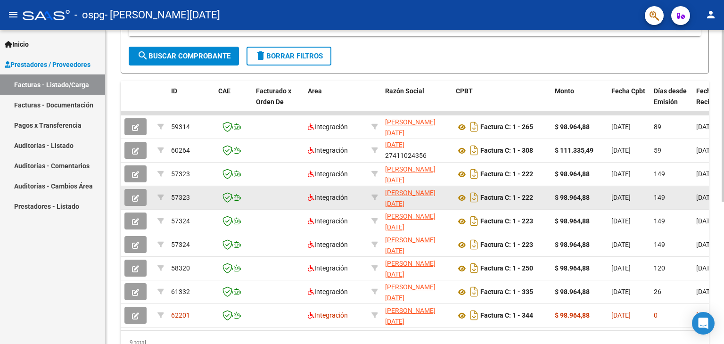
drag, startPoint x: 173, startPoint y: 195, endPoint x: 190, endPoint y: 198, distance: 17.2
click at [190, 198] on div "57323" at bounding box center [191, 197] width 40 height 11
click at [172, 194] on span "57323" at bounding box center [180, 198] width 19 height 8
drag, startPoint x: 172, startPoint y: 193, endPoint x: 199, endPoint y: 195, distance: 27.9
click at [199, 195] on div "57323" at bounding box center [191, 197] width 40 height 11
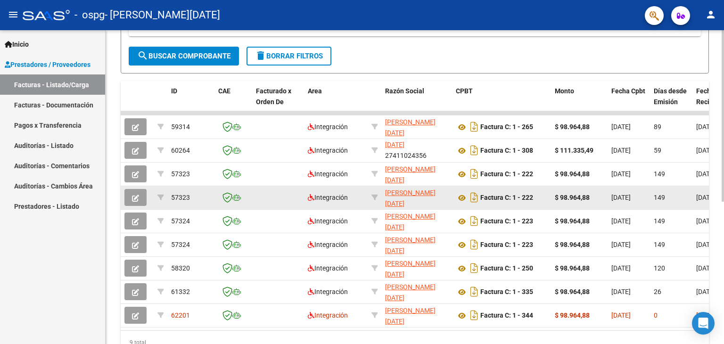
copy span "57323"
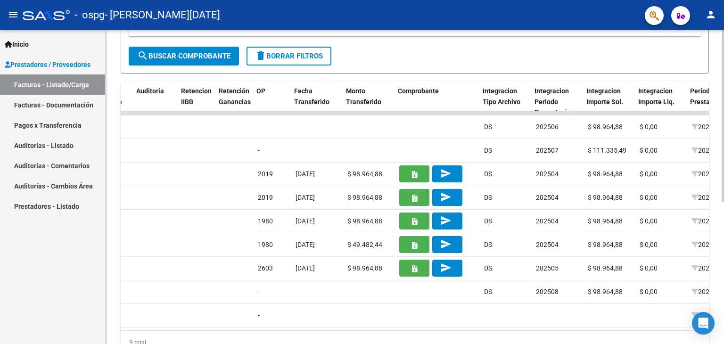
scroll to position [0, 659]
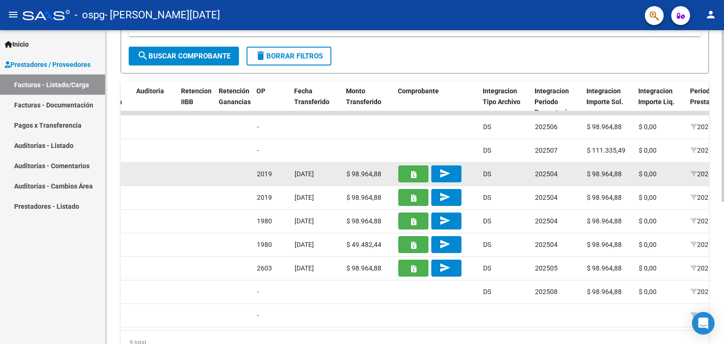
click at [409, 173] on button "button" at bounding box center [413, 173] width 30 height 17
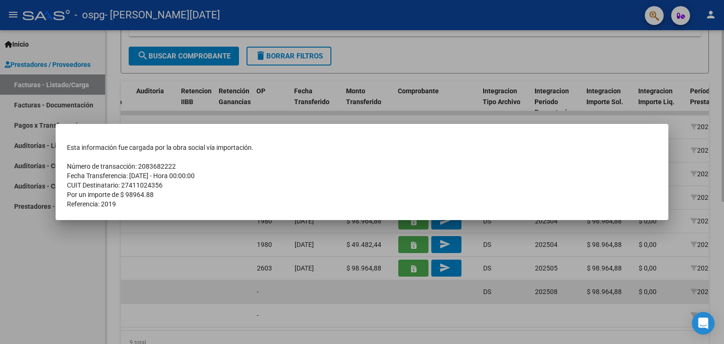
click at [285, 294] on div at bounding box center [362, 172] width 724 height 344
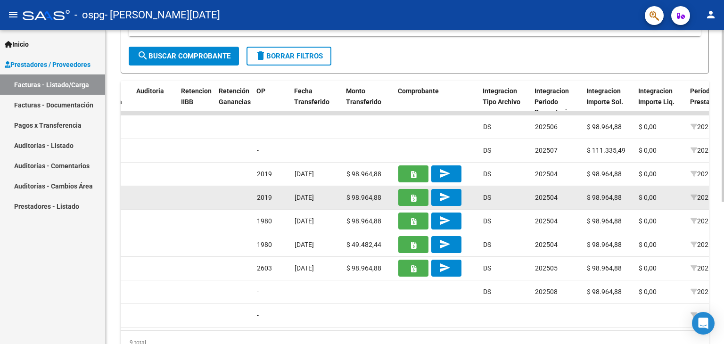
click at [416, 191] on button "button" at bounding box center [413, 197] width 30 height 17
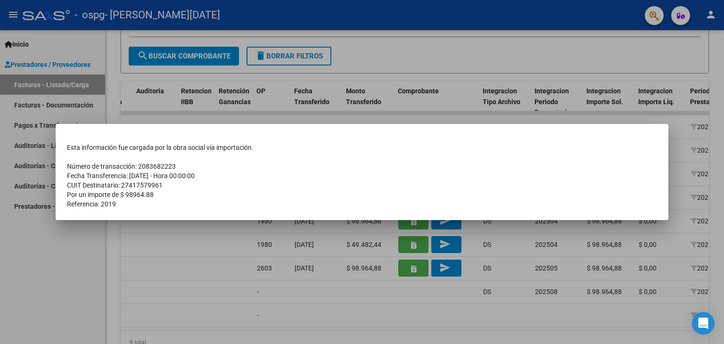
click at [281, 295] on div at bounding box center [362, 172] width 724 height 344
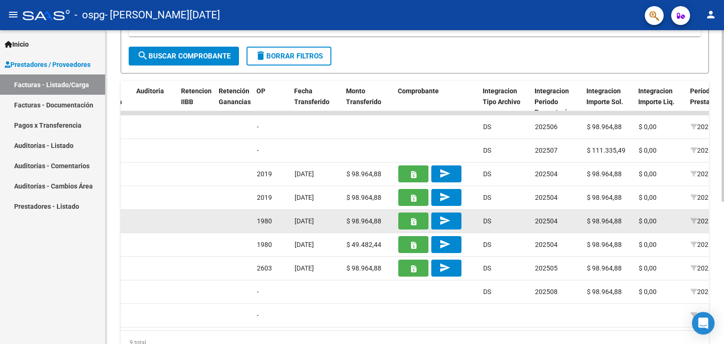
click at [417, 219] on button "button" at bounding box center [413, 221] width 30 height 17
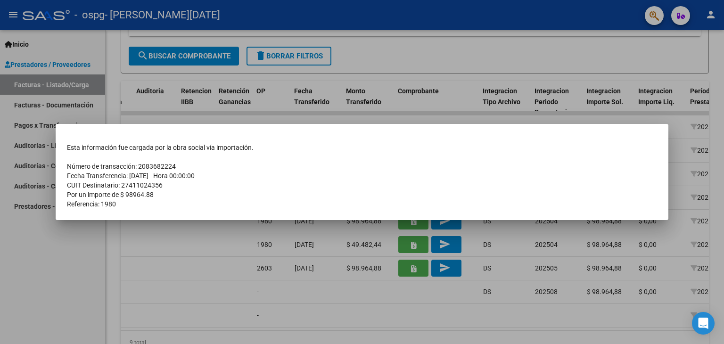
click at [327, 314] on div at bounding box center [362, 172] width 724 height 344
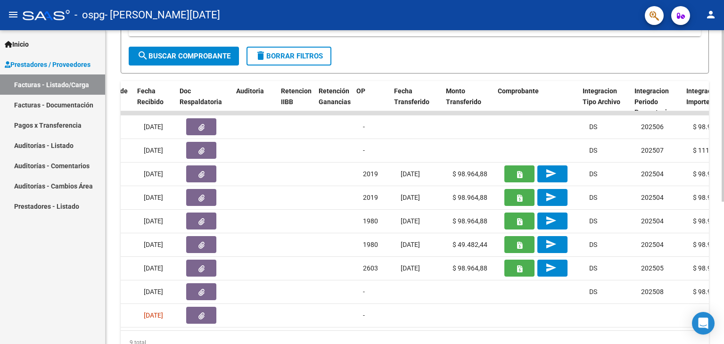
scroll to position [0, 560]
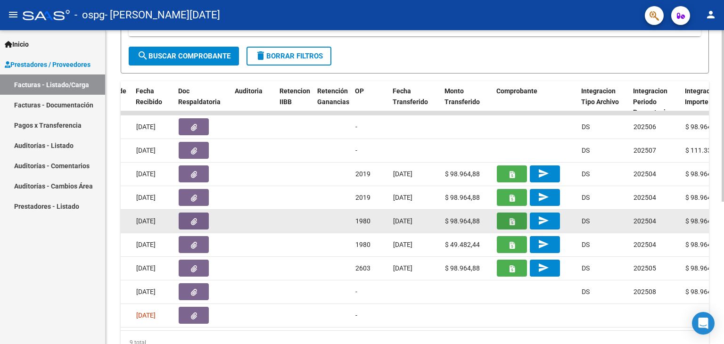
click at [517, 219] on button "button" at bounding box center [512, 221] width 30 height 17
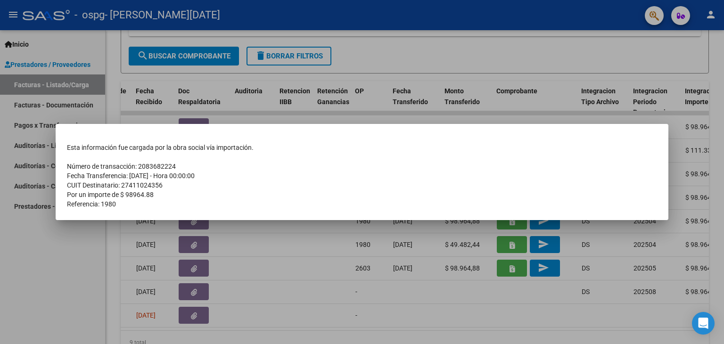
click at [381, 281] on div at bounding box center [362, 172] width 724 height 344
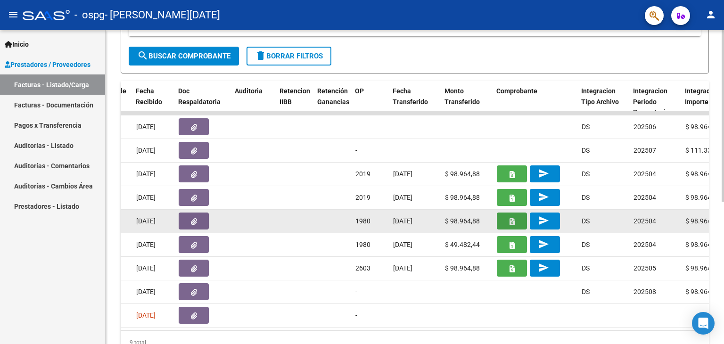
click at [512, 221] on icon "button" at bounding box center [512, 221] width 5 height 7
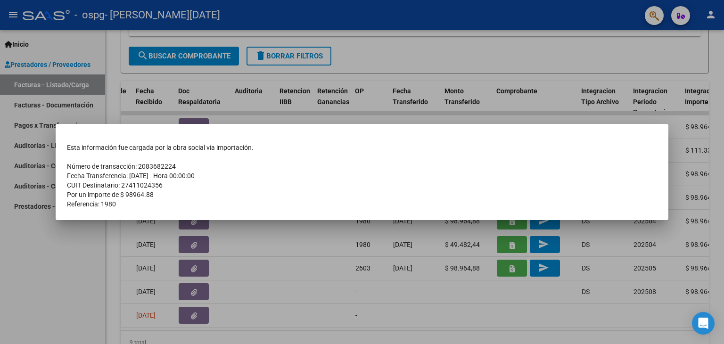
click at [351, 301] on div at bounding box center [362, 172] width 724 height 344
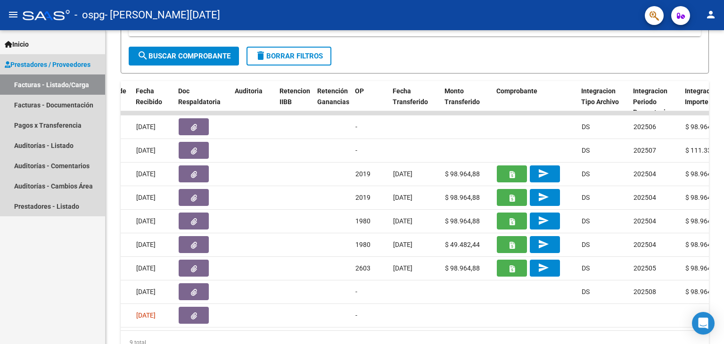
click at [39, 67] on span "Prestadores / Proveedores" at bounding box center [48, 64] width 86 height 10
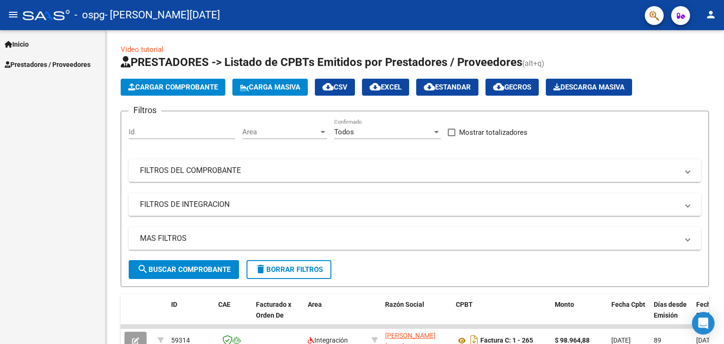
scroll to position [0, 0]
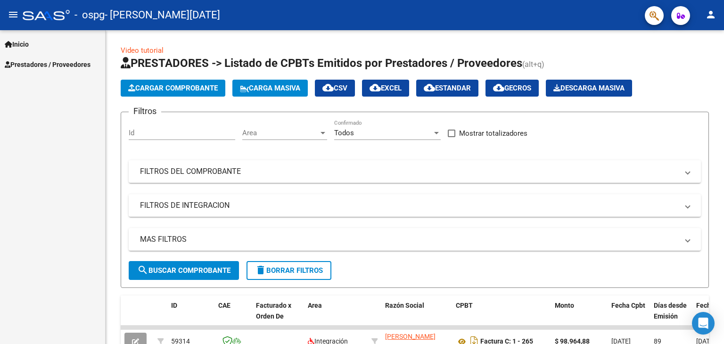
click at [25, 42] on span "Inicio" at bounding box center [17, 44] width 24 height 10
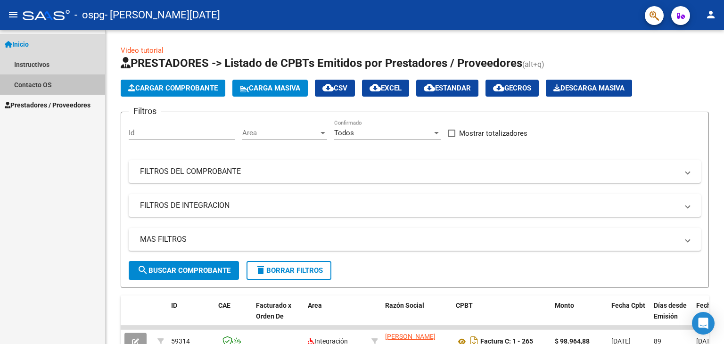
click at [51, 83] on link "Contacto OS" at bounding box center [52, 84] width 105 height 20
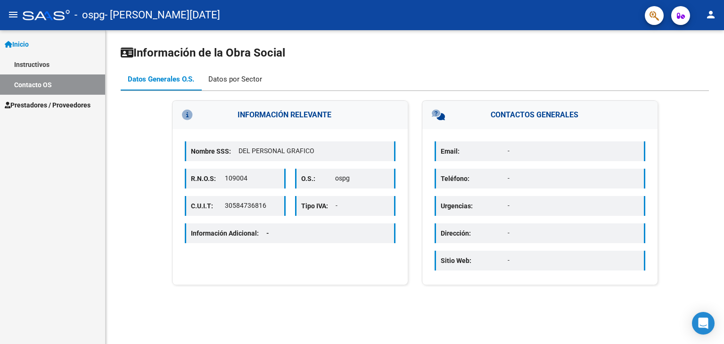
click at [249, 76] on div "Datos por Sector" at bounding box center [235, 79] width 54 height 10
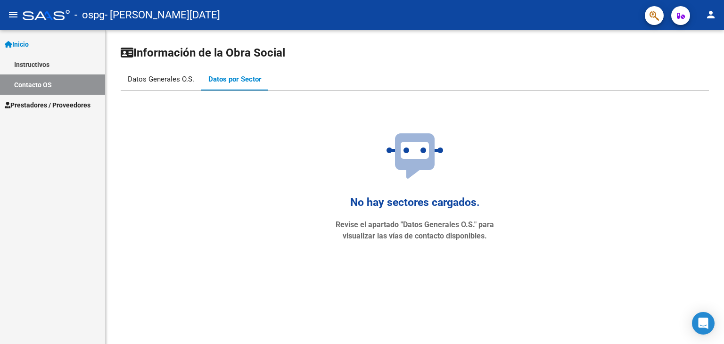
click at [170, 78] on div "Datos Generales O.S." at bounding box center [161, 79] width 66 height 10
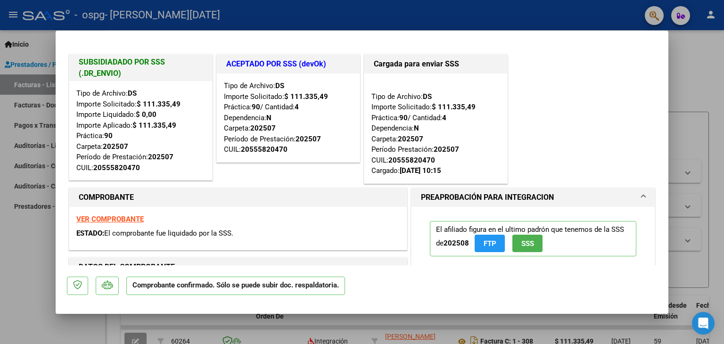
click at [697, 122] on div at bounding box center [362, 172] width 724 height 344
type input "$ 0,00"
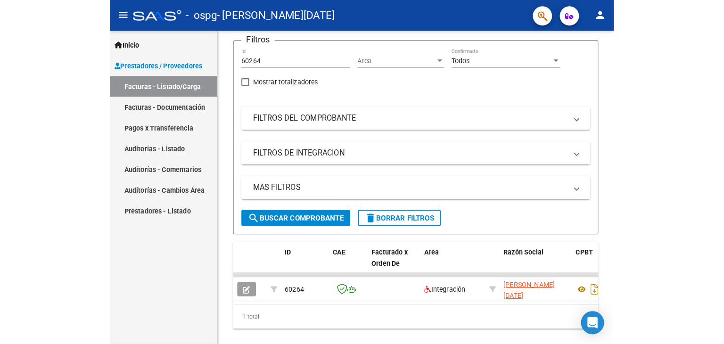
scroll to position [72, 0]
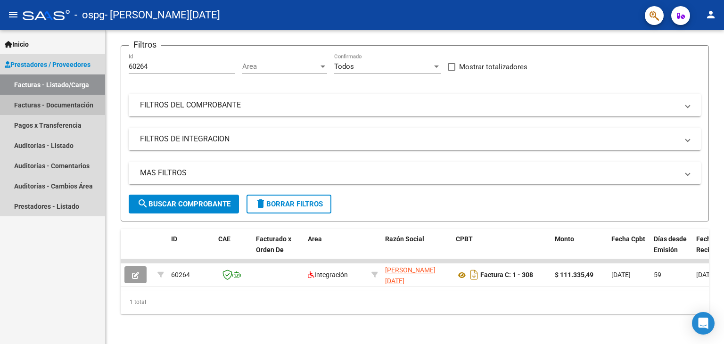
click at [71, 108] on link "Facturas - Documentación" at bounding box center [52, 105] width 105 height 20
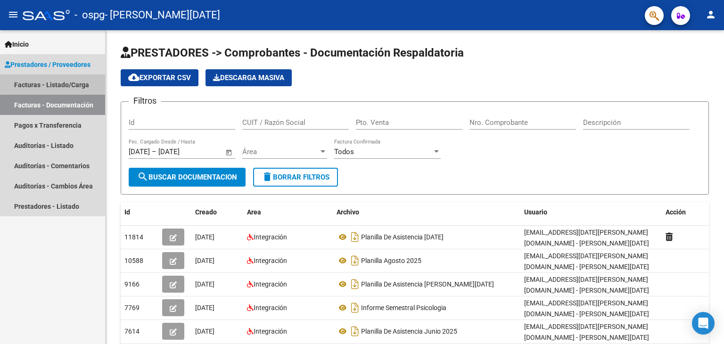
click at [54, 83] on link "Facturas - Listado/Carga" at bounding box center [52, 84] width 105 height 20
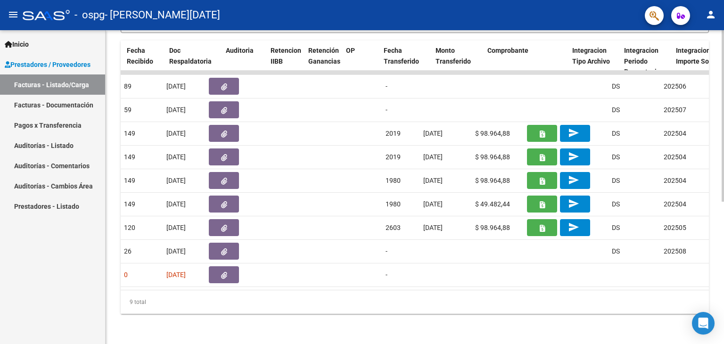
scroll to position [0, 570]
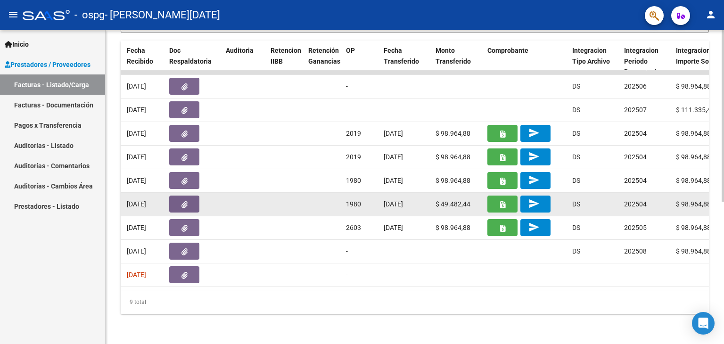
click at [493, 198] on button "button" at bounding box center [502, 204] width 30 height 17
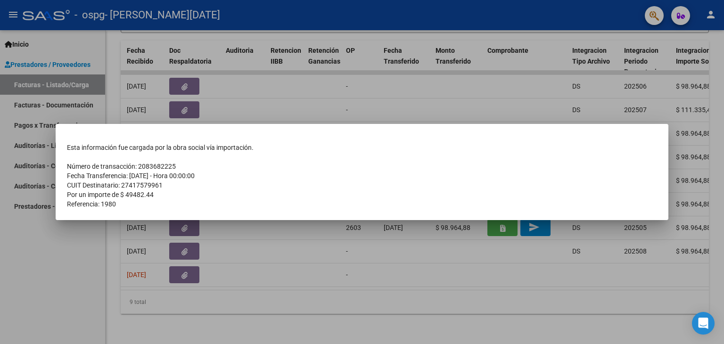
drag, startPoint x: 68, startPoint y: 164, endPoint x: 116, endPoint y: 207, distance: 64.8
click at [116, 207] on tbody "Esta información fue cargada por la obra social vía importación. Número de tran…" at bounding box center [362, 176] width 590 height 66
copy tbody "Número de transacción: 2083682225 Fecha Transferencia: 22/08/25 - Hora 00:00:00…"
click at [326, 247] on div at bounding box center [362, 172] width 724 height 344
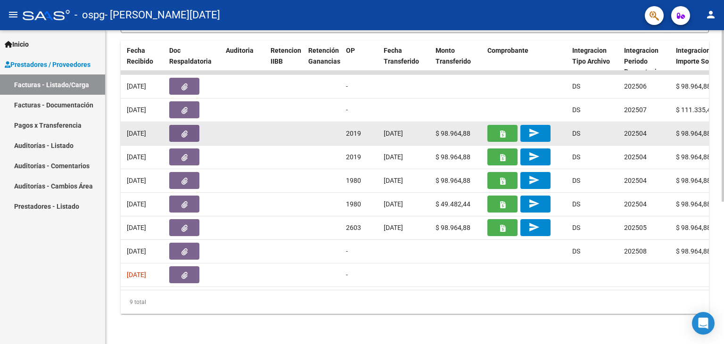
click at [502, 131] on icon "button" at bounding box center [502, 134] width 5 height 7
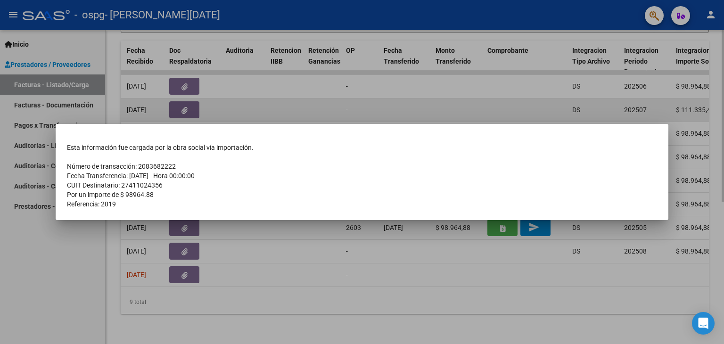
click at [498, 100] on div at bounding box center [362, 172] width 724 height 344
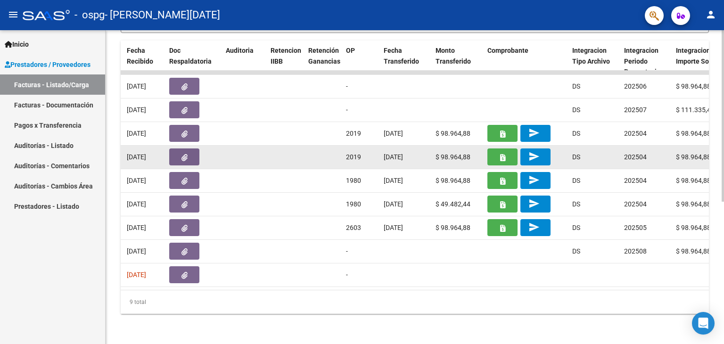
click at [500, 154] on icon "button" at bounding box center [502, 157] width 5 height 7
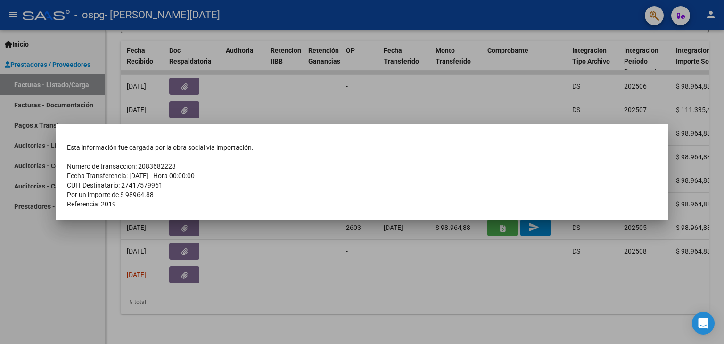
click at [466, 100] on div at bounding box center [362, 172] width 724 height 344
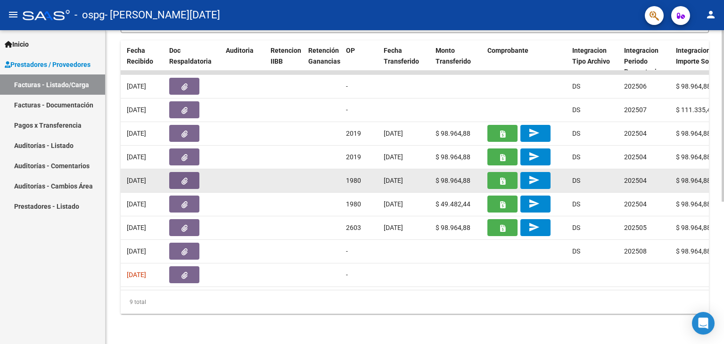
click at [498, 172] on button "button" at bounding box center [502, 180] width 30 height 17
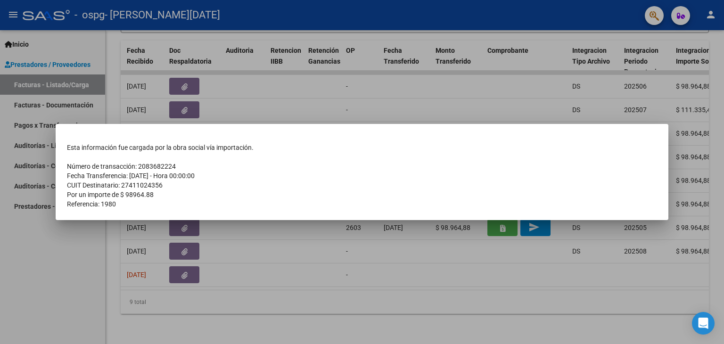
click at [423, 72] on div at bounding box center [362, 172] width 724 height 344
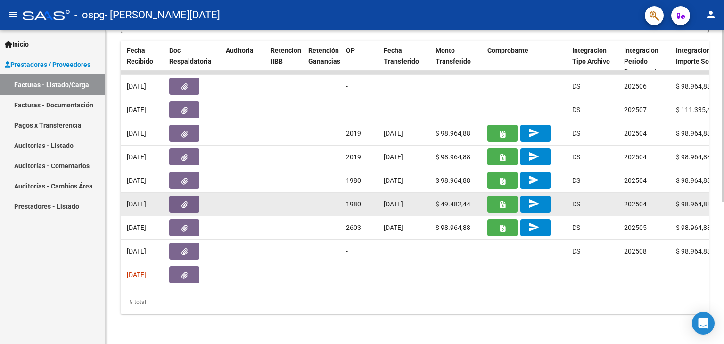
click at [506, 196] on button "button" at bounding box center [502, 204] width 30 height 17
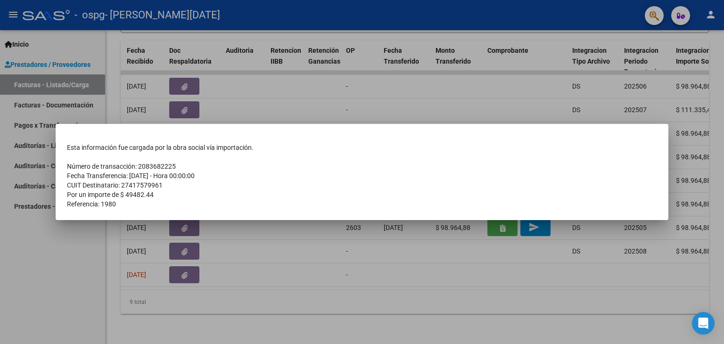
click at [459, 94] on div at bounding box center [362, 172] width 724 height 344
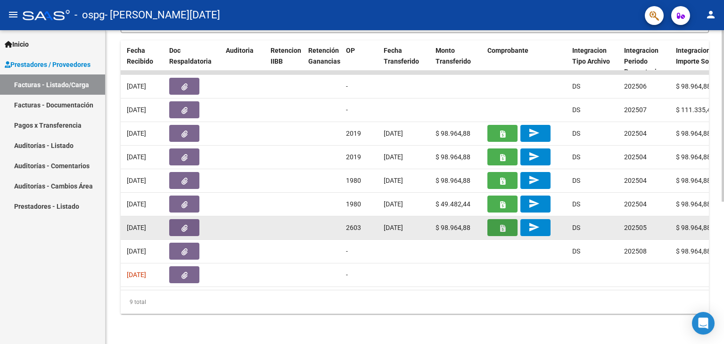
click at [502, 225] on icon "button" at bounding box center [502, 228] width 5 height 7
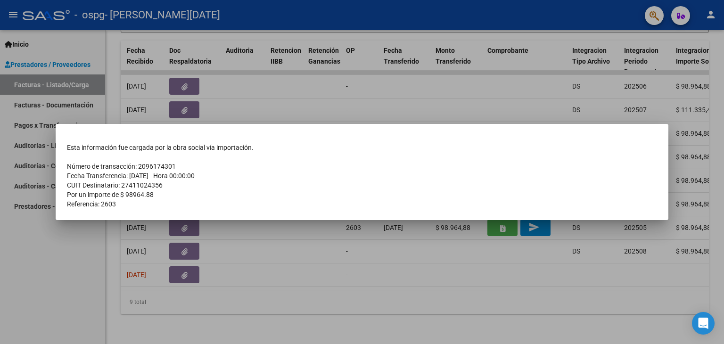
click at [326, 82] on div at bounding box center [362, 172] width 724 height 344
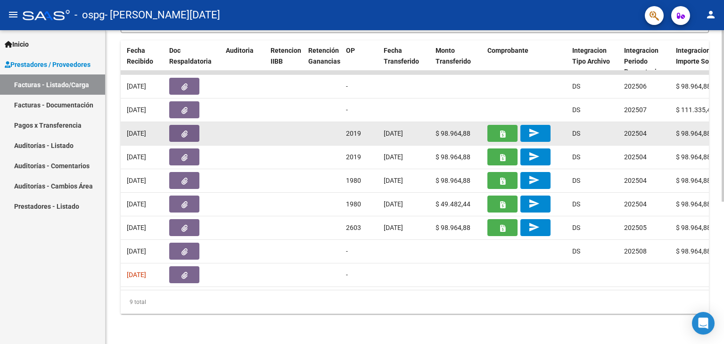
click at [498, 126] on button "button" at bounding box center [502, 133] width 30 height 17
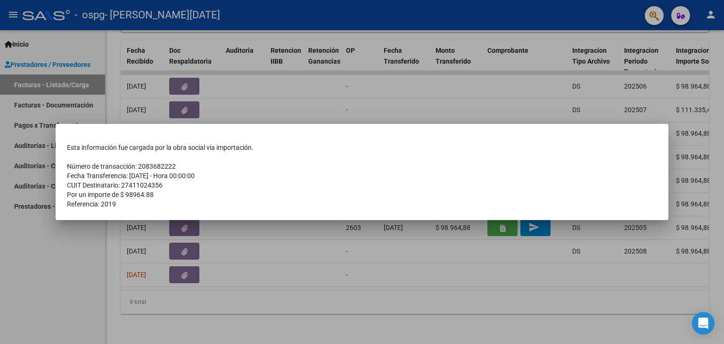
click at [310, 71] on div at bounding box center [362, 172] width 724 height 344
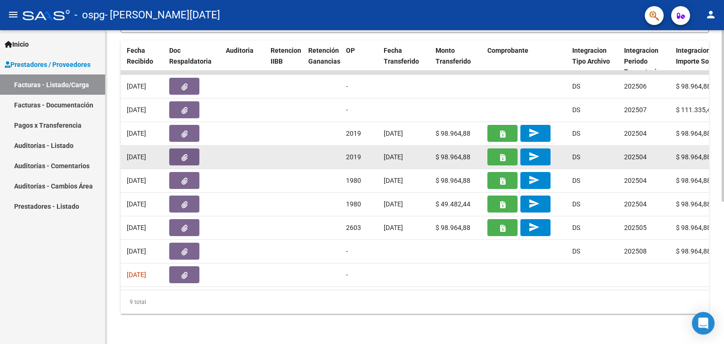
click at [502, 154] on icon "button" at bounding box center [502, 157] width 5 height 7
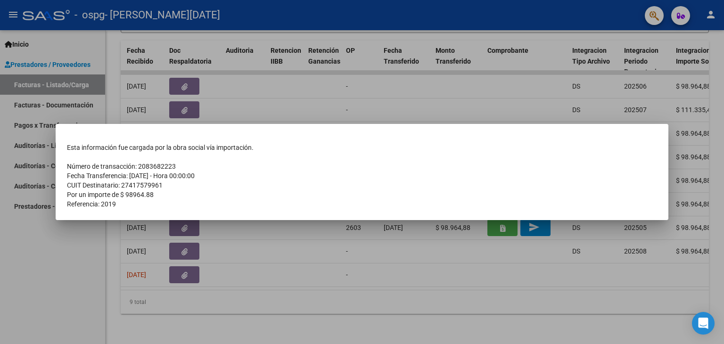
click at [314, 94] on div at bounding box center [362, 172] width 724 height 344
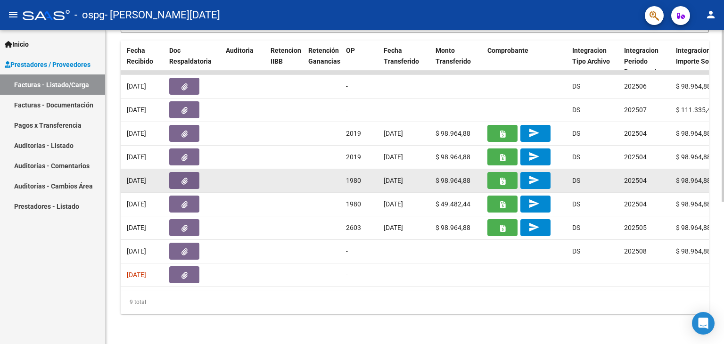
click at [505, 172] on button "button" at bounding box center [502, 180] width 30 height 17
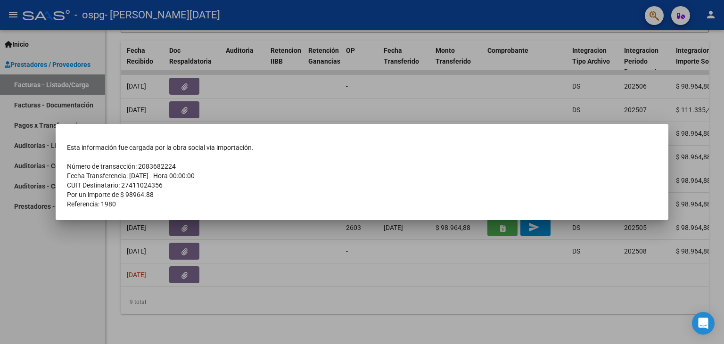
click at [289, 98] on div at bounding box center [362, 172] width 724 height 344
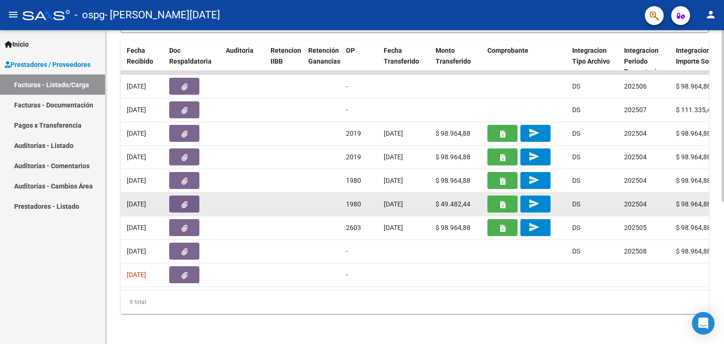
click at [512, 196] on button "button" at bounding box center [502, 204] width 30 height 17
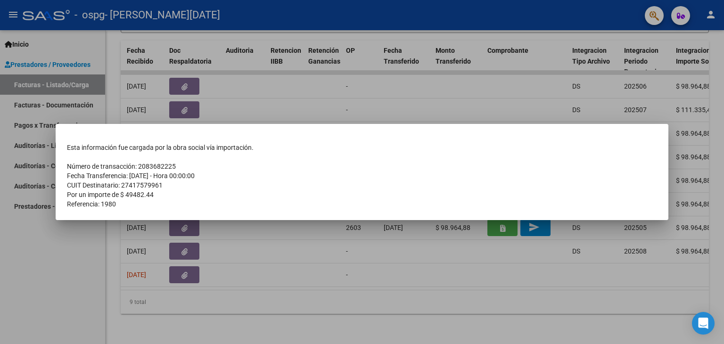
click at [480, 92] on div at bounding box center [362, 172] width 724 height 344
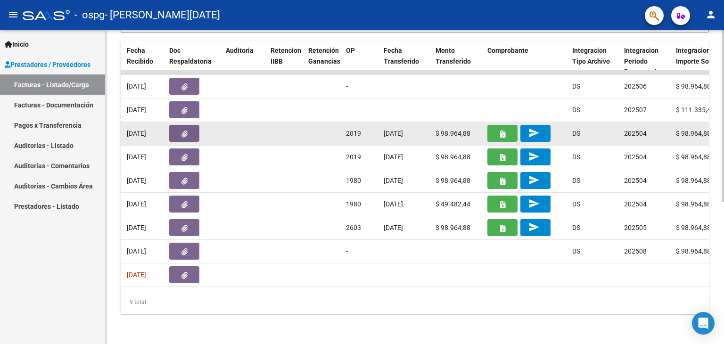
click at [499, 125] on button "button" at bounding box center [502, 133] width 30 height 17
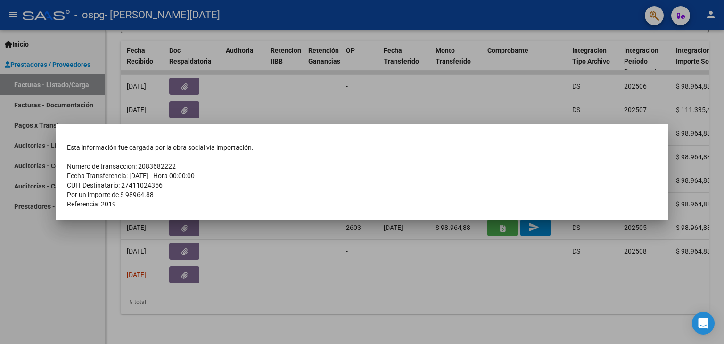
drag, startPoint x: 66, startPoint y: 163, endPoint x: 137, endPoint y: 204, distance: 81.6
click at [137, 204] on tbody "Esta información fue cargada por la obra social vía importación. Número de tran…" at bounding box center [362, 176] width 590 height 66
copy tbody "Número de transacción: 2083682222 Fecha Transferencia: 22/08/25 - Hora 00:00:00…"
click at [344, 245] on div at bounding box center [362, 172] width 724 height 344
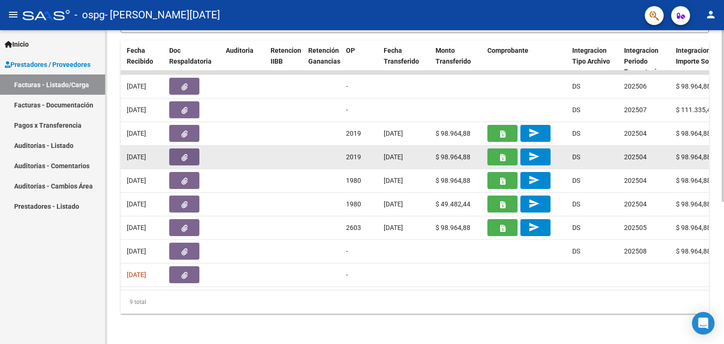
click at [498, 149] on button "button" at bounding box center [502, 157] width 30 height 17
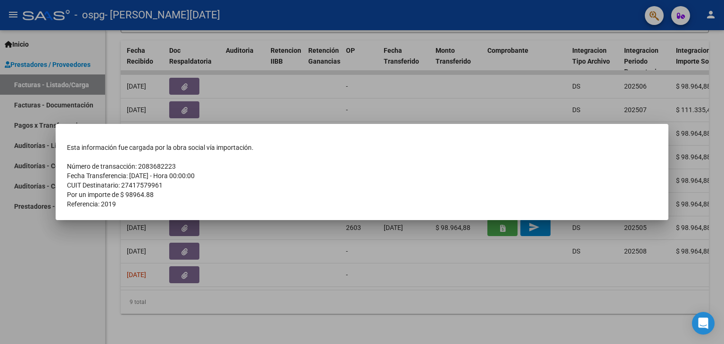
click at [352, 250] on div at bounding box center [362, 172] width 724 height 344
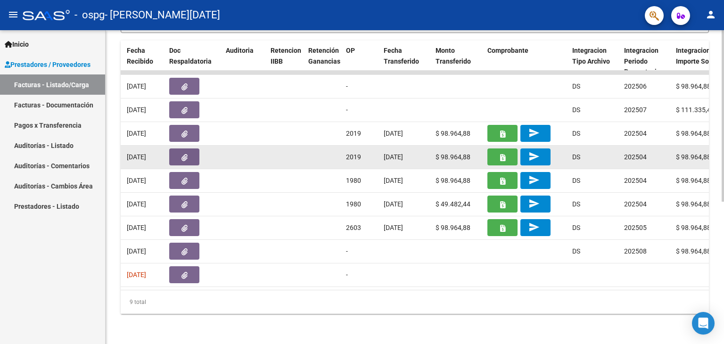
click at [495, 149] on button "button" at bounding box center [502, 157] width 30 height 17
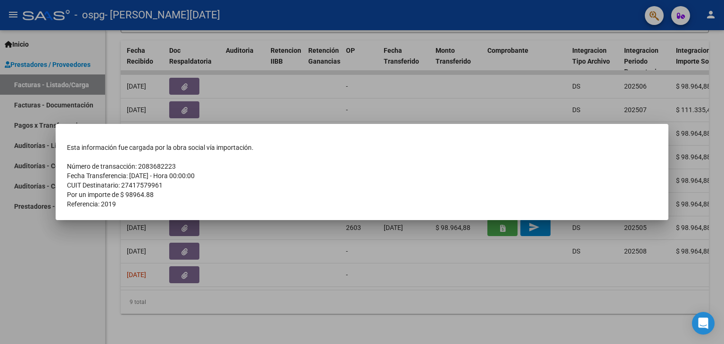
click at [397, 249] on div at bounding box center [362, 172] width 724 height 344
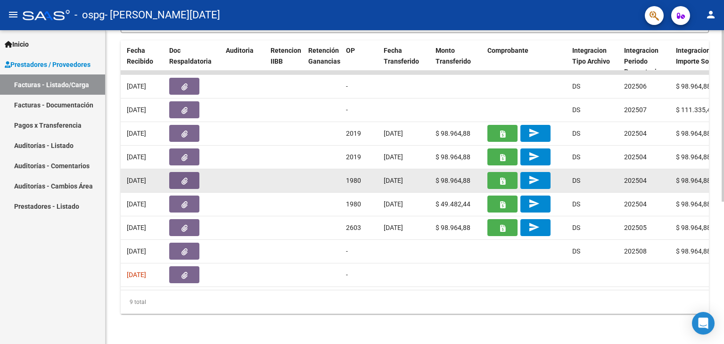
click at [501, 178] on icon "button" at bounding box center [502, 181] width 5 height 7
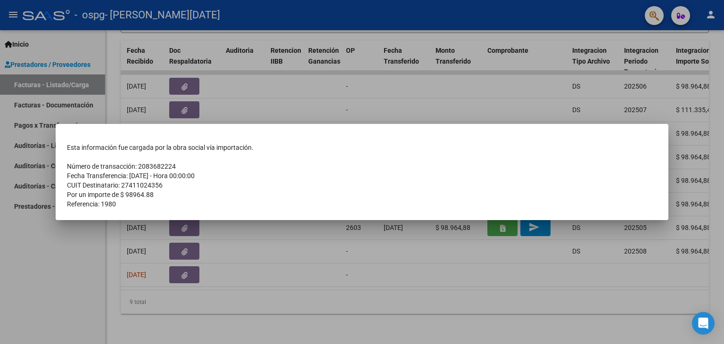
drag, startPoint x: 67, startPoint y: 165, endPoint x: 129, endPoint y: 205, distance: 73.6
click at [129, 205] on tbody "Esta información fue cargada por la obra social vía importación. Número de tran…" at bounding box center [362, 176] width 590 height 66
copy tbody "Número de transacción: 2083682224 Fecha Transferencia: 22/08/25 - Hora 00:00:00…"
click at [411, 242] on div at bounding box center [362, 172] width 724 height 344
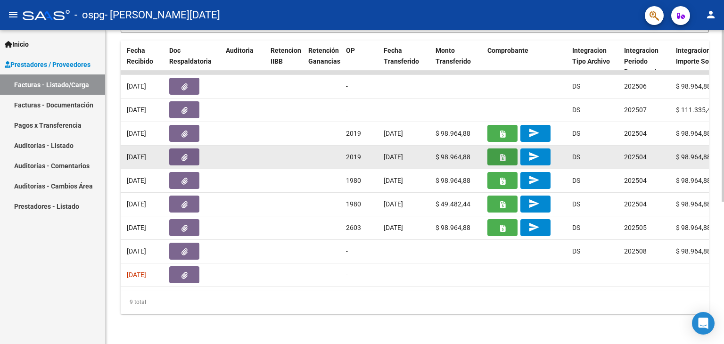
click at [498, 150] on button "button" at bounding box center [502, 157] width 30 height 17
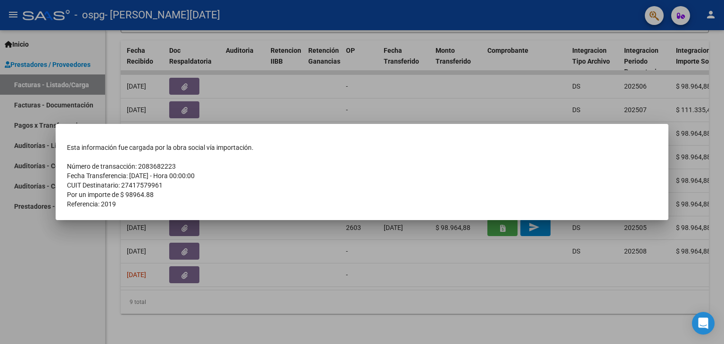
click at [391, 272] on div at bounding box center [362, 172] width 724 height 344
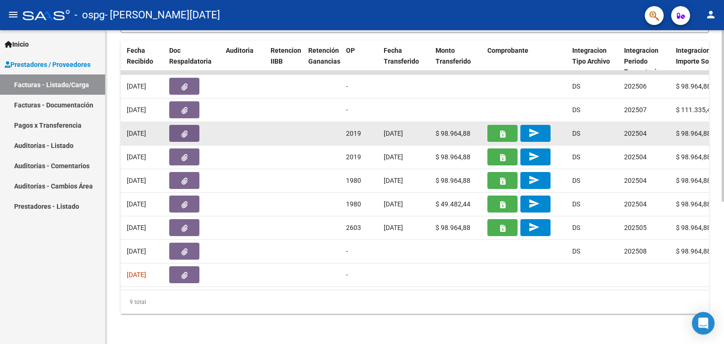
click at [497, 129] on button "button" at bounding box center [502, 133] width 30 height 17
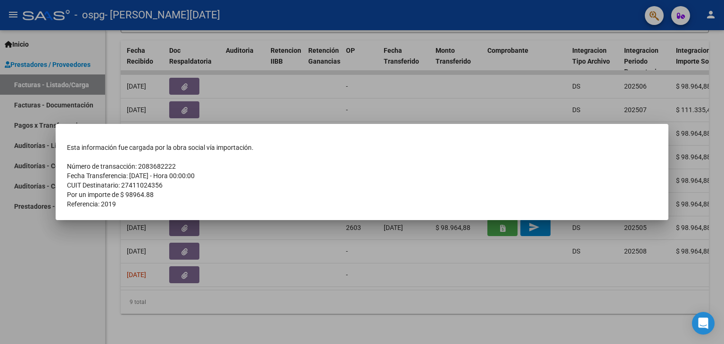
click at [173, 322] on div at bounding box center [362, 172] width 724 height 344
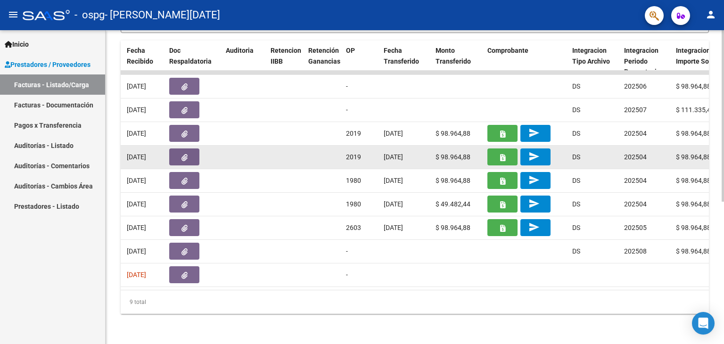
click at [501, 154] on icon "button" at bounding box center [502, 157] width 5 height 7
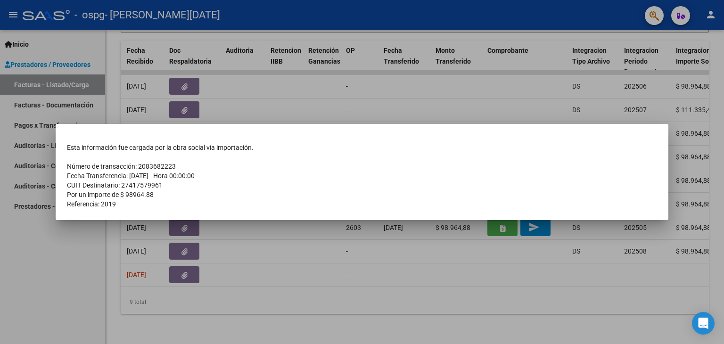
click at [262, 319] on div at bounding box center [362, 172] width 724 height 344
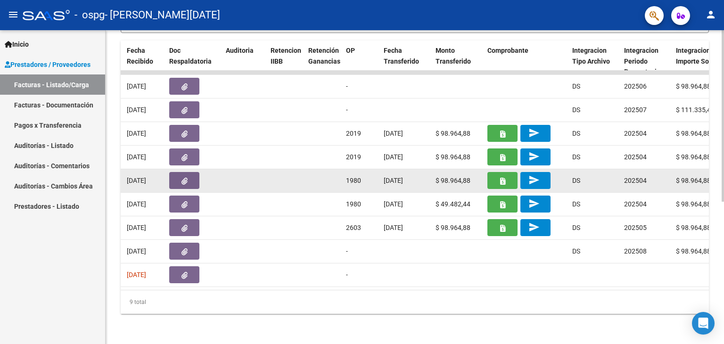
click at [504, 178] on icon "button" at bounding box center [502, 181] width 5 height 7
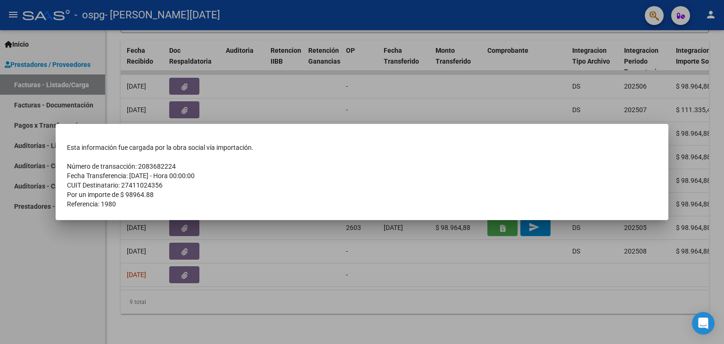
click at [241, 322] on div at bounding box center [362, 172] width 724 height 344
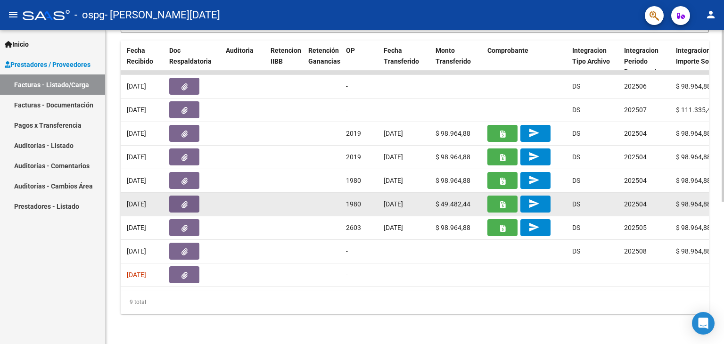
click at [502, 201] on icon "button" at bounding box center [502, 204] width 5 height 7
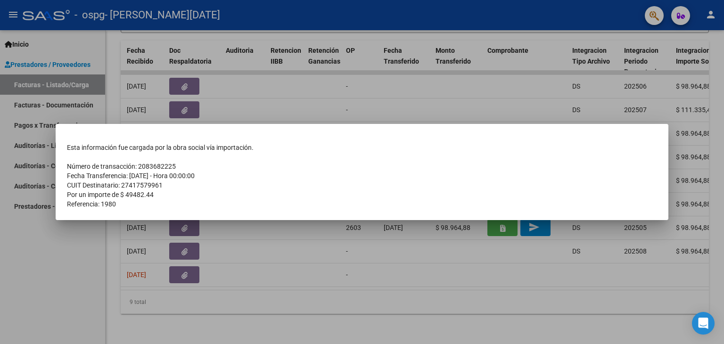
click at [328, 310] on div at bounding box center [362, 172] width 724 height 344
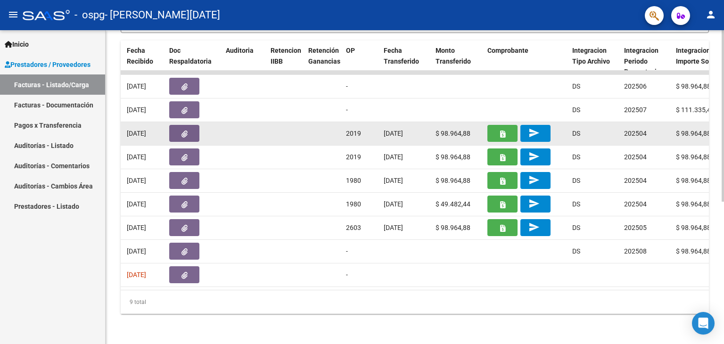
click at [495, 125] on button "button" at bounding box center [502, 133] width 30 height 17
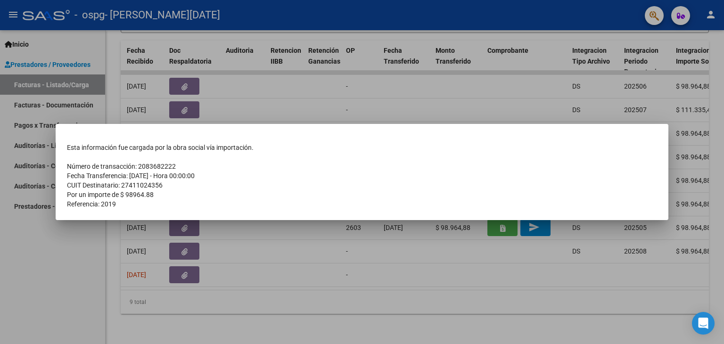
click at [330, 321] on div at bounding box center [362, 172] width 724 height 344
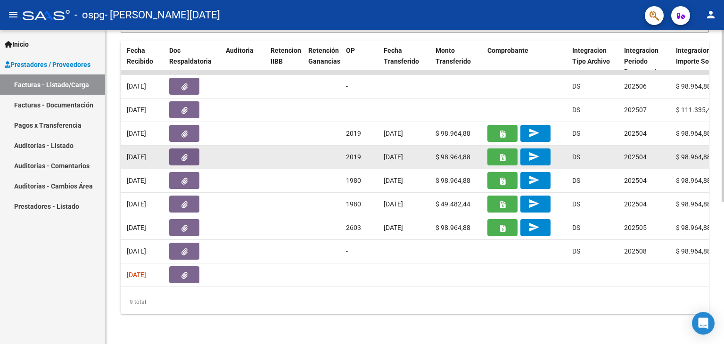
click at [508, 149] on button "button" at bounding box center [502, 157] width 30 height 17
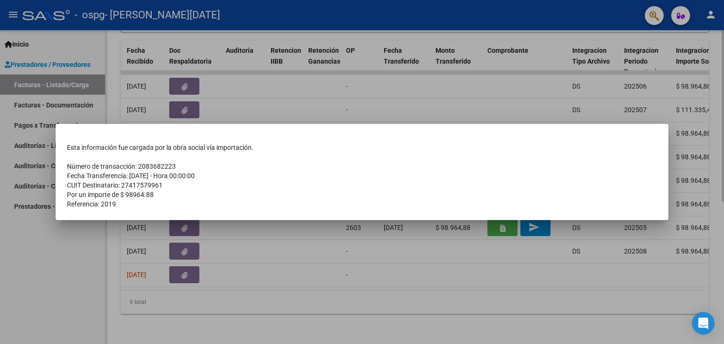
click at [370, 319] on div at bounding box center [362, 172] width 724 height 344
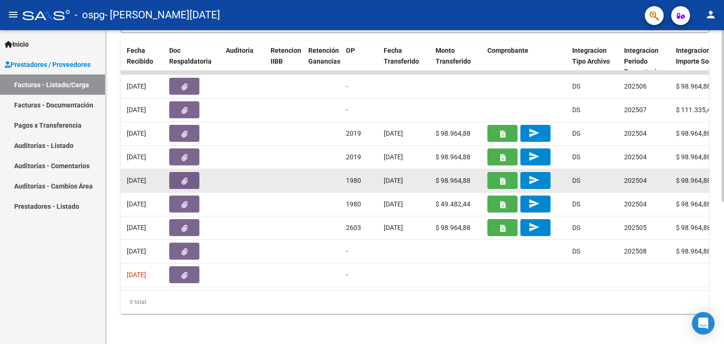
click at [507, 172] on button "button" at bounding box center [502, 180] width 30 height 17
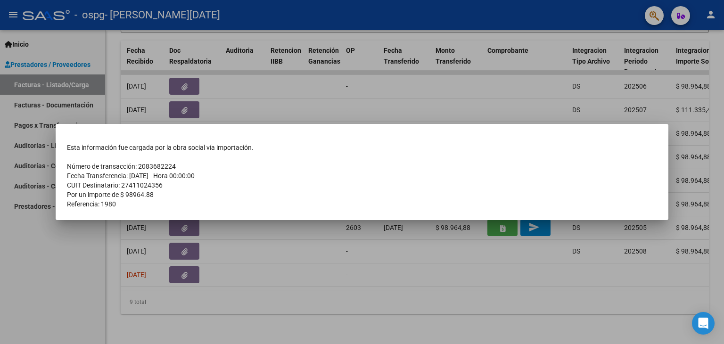
click at [386, 324] on div at bounding box center [362, 172] width 724 height 344
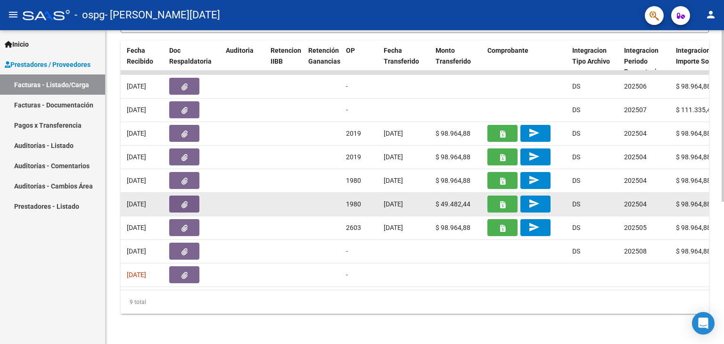
click at [505, 196] on button "button" at bounding box center [502, 204] width 30 height 17
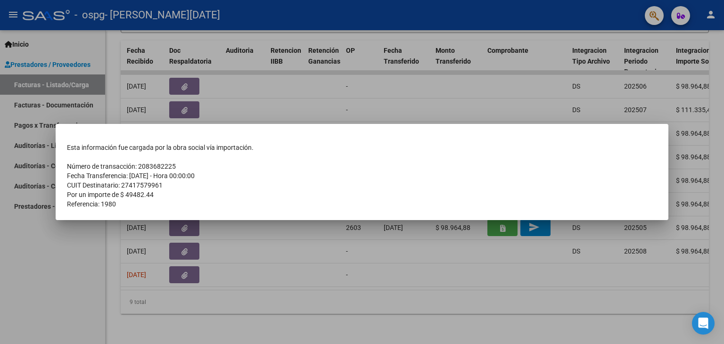
click at [483, 269] on div at bounding box center [362, 172] width 724 height 344
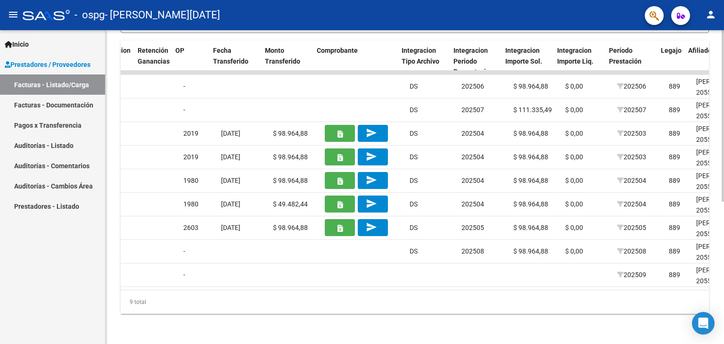
scroll to position [0, 740]
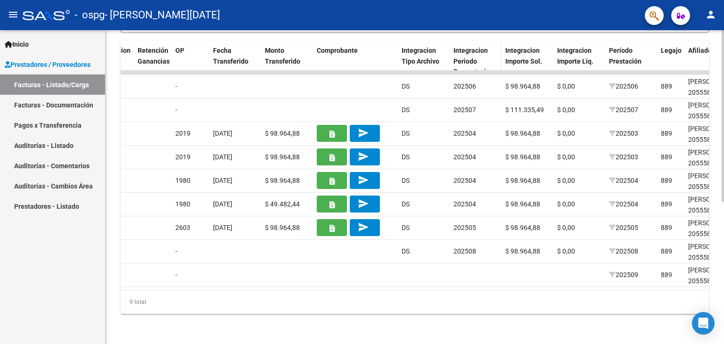
click at [469, 50] on span "Integracion Periodo Presentacion" at bounding box center [474, 61] width 40 height 29
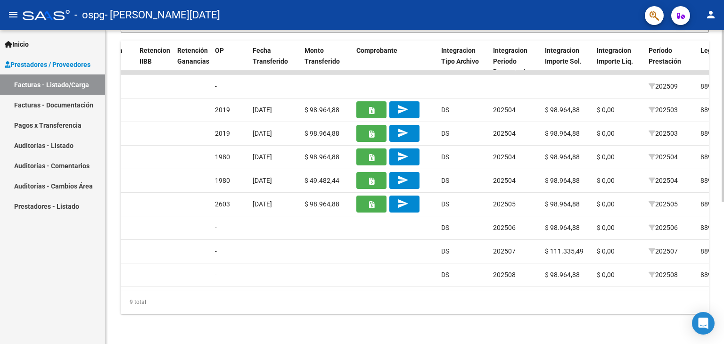
scroll to position [0, 696]
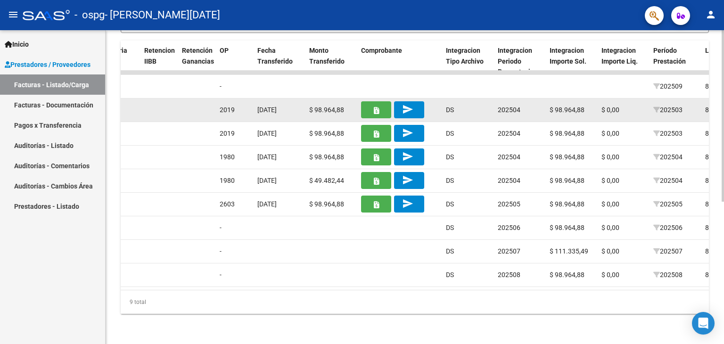
click at [369, 101] on button "button" at bounding box center [376, 109] width 30 height 17
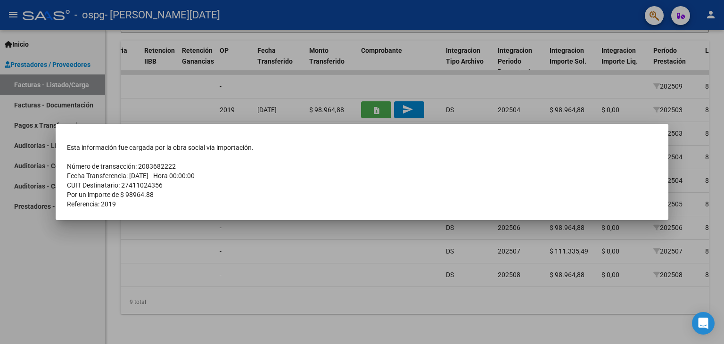
click at [305, 256] on div at bounding box center [362, 172] width 724 height 344
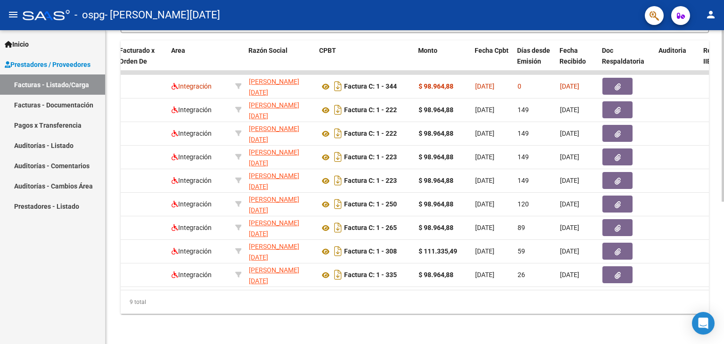
scroll to position [0, 127]
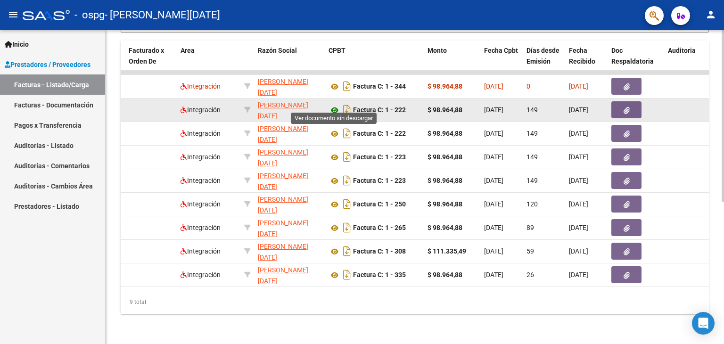
click at [334, 105] on icon at bounding box center [335, 110] width 12 height 11
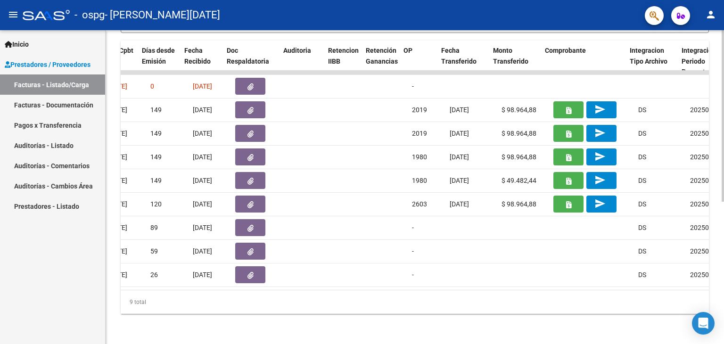
scroll to position [0, 512]
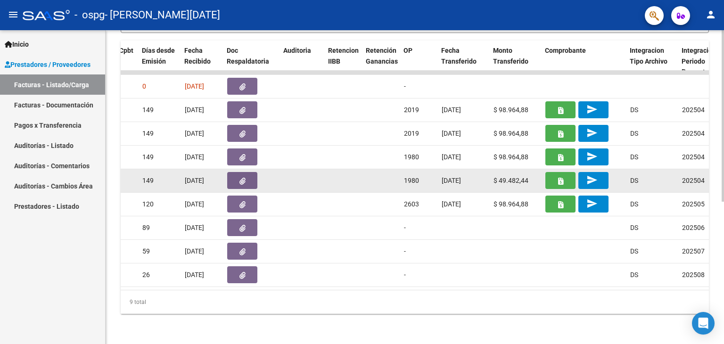
click at [560, 178] on icon "button" at bounding box center [560, 181] width 5 height 7
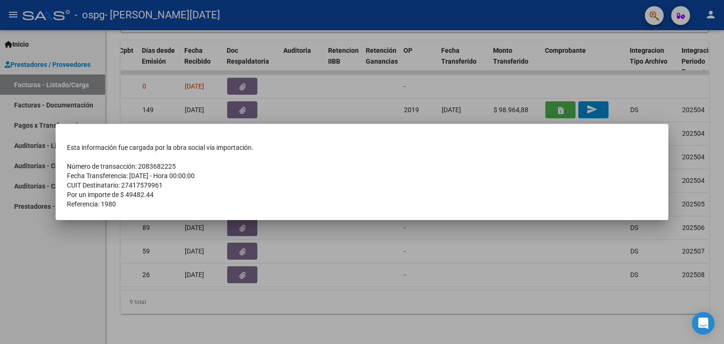
click at [215, 324] on div at bounding box center [362, 172] width 724 height 344
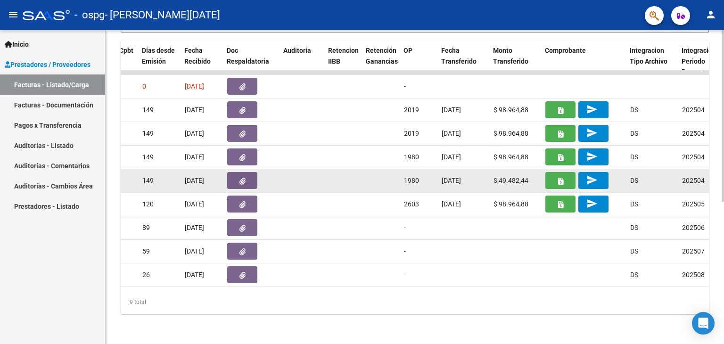
click at [565, 172] on button "button" at bounding box center [560, 180] width 30 height 17
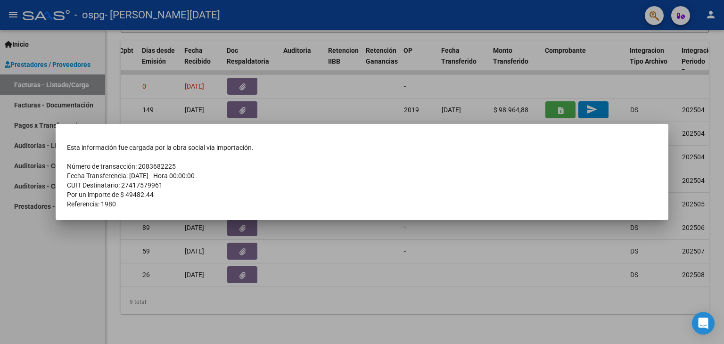
click at [505, 239] on div at bounding box center [362, 172] width 724 height 344
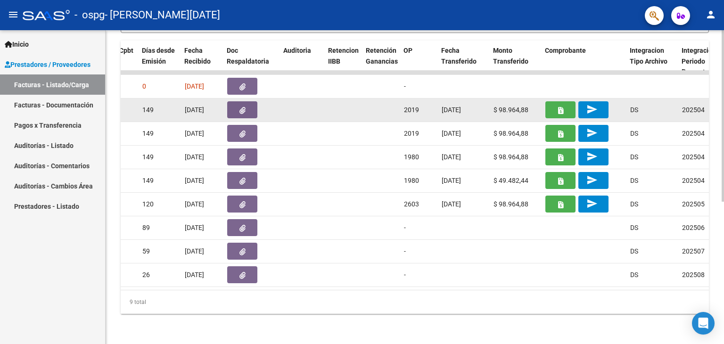
click at [565, 101] on button "button" at bounding box center [560, 109] width 30 height 17
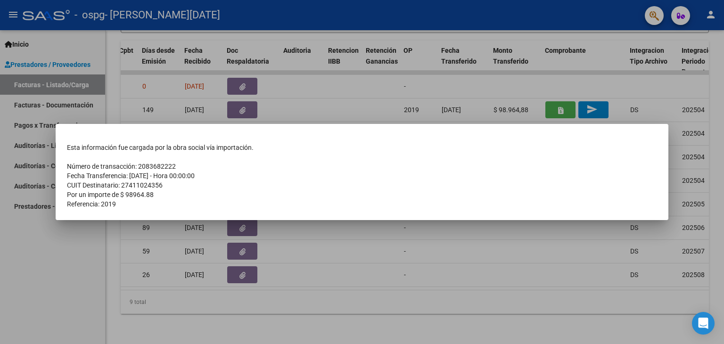
click at [342, 110] on div at bounding box center [362, 172] width 724 height 344
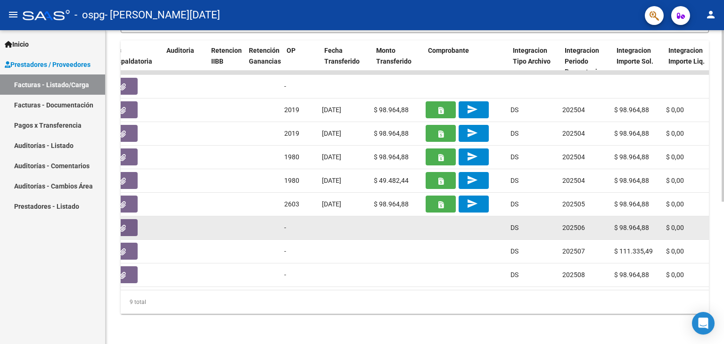
scroll to position [0, 628]
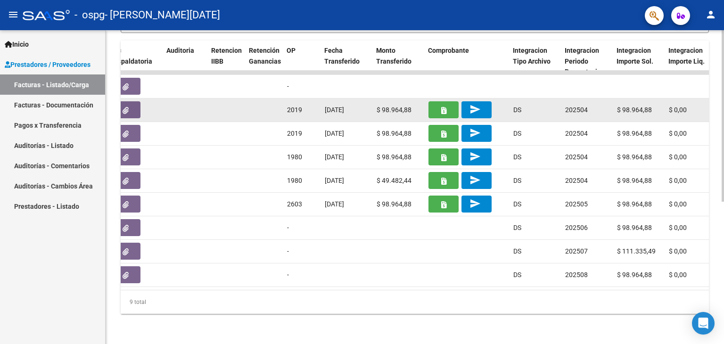
click at [438, 104] on button "button" at bounding box center [444, 109] width 30 height 17
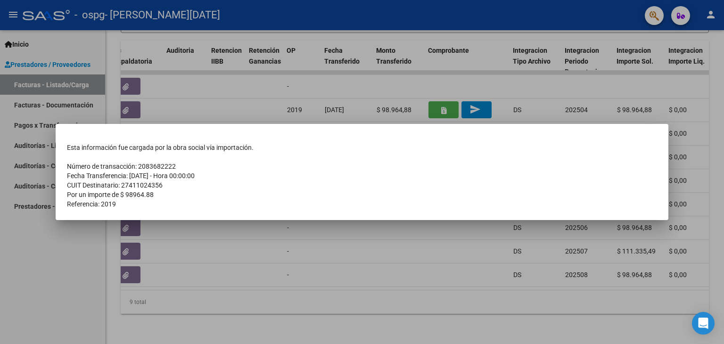
click at [245, 275] on div at bounding box center [362, 172] width 724 height 344
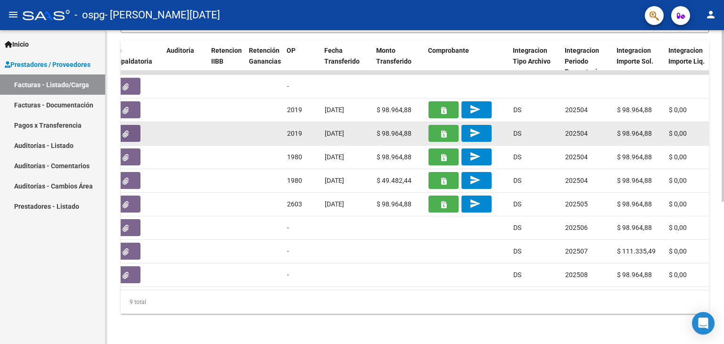
click at [449, 125] on button "button" at bounding box center [444, 133] width 30 height 17
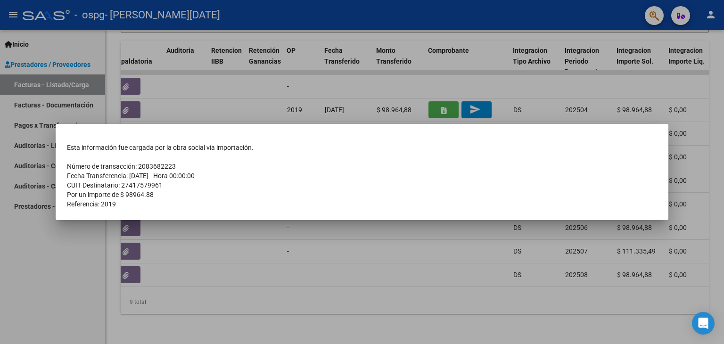
click at [398, 268] on div at bounding box center [362, 172] width 724 height 344
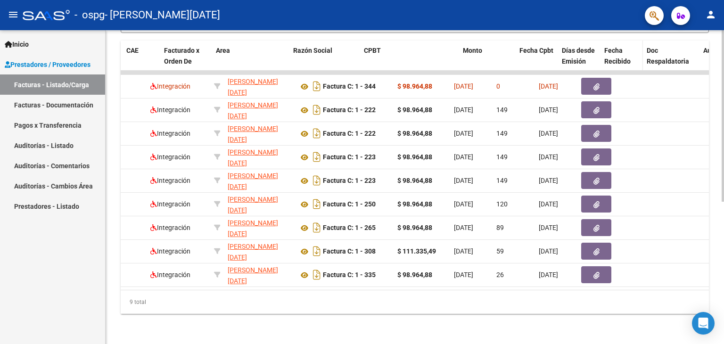
scroll to position [0, 92]
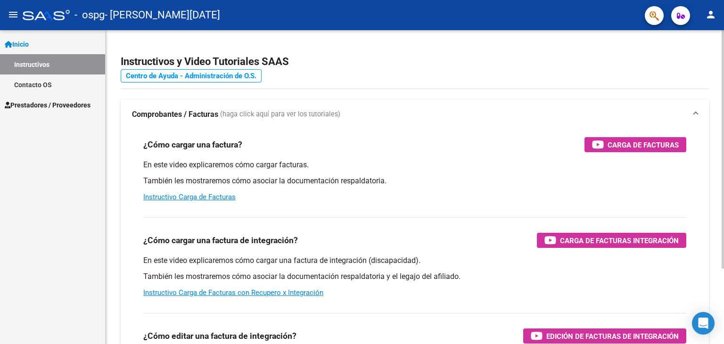
click at [183, 74] on link "Centro de Ayuda - Administración de O.S." at bounding box center [191, 75] width 141 height 13
